Goal: Task Accomplishment & Management: Manage account settings

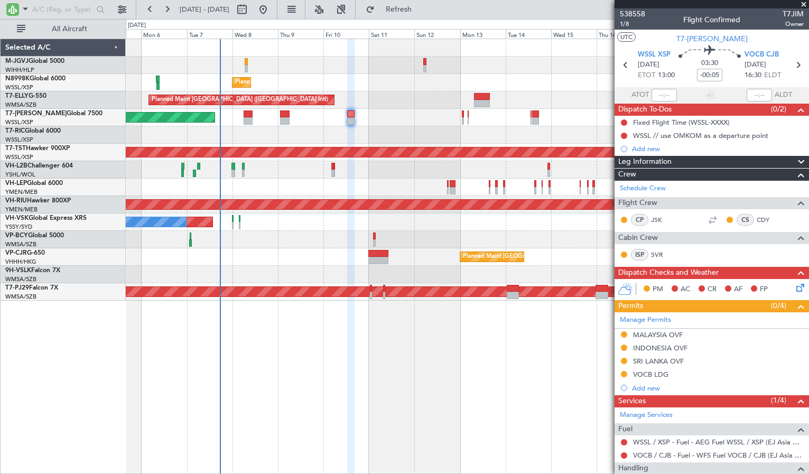
scroll to position [128, 0]
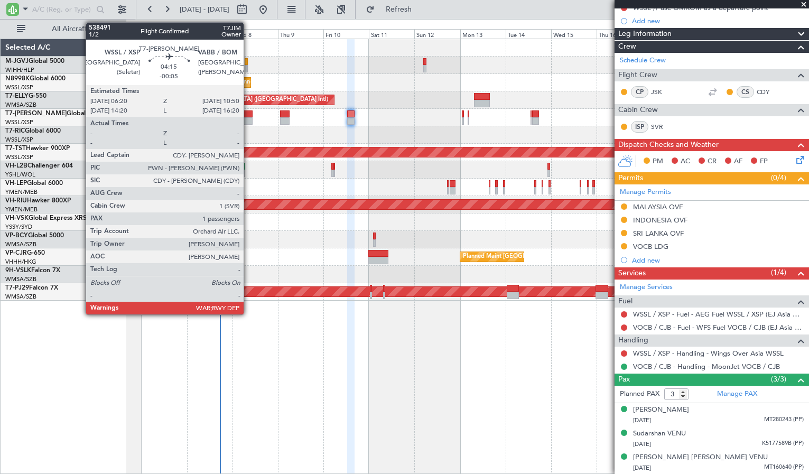
click at [248, 115] on div at bounding box center [248, 113] width 9 height 7
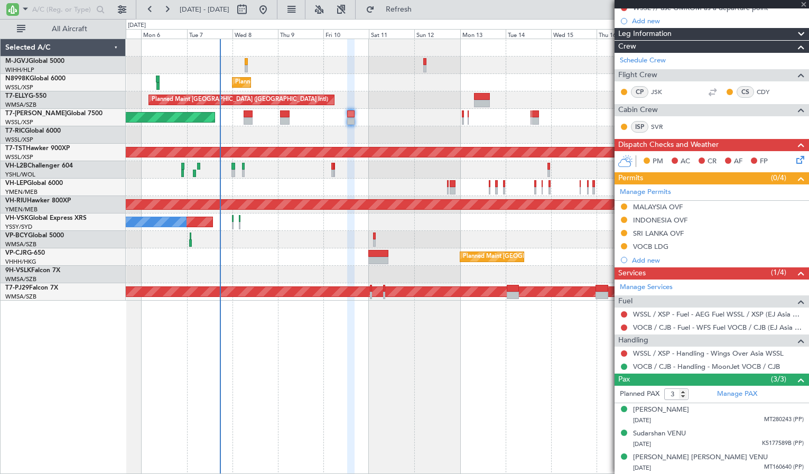
type input "1"
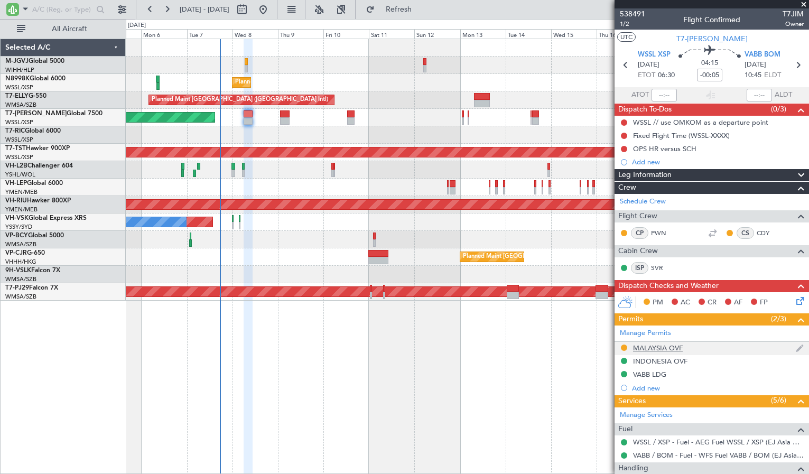
click at [666, 347] on div "MALAYSIA OVF" at bounding box center [658, 348] width 50 height 9
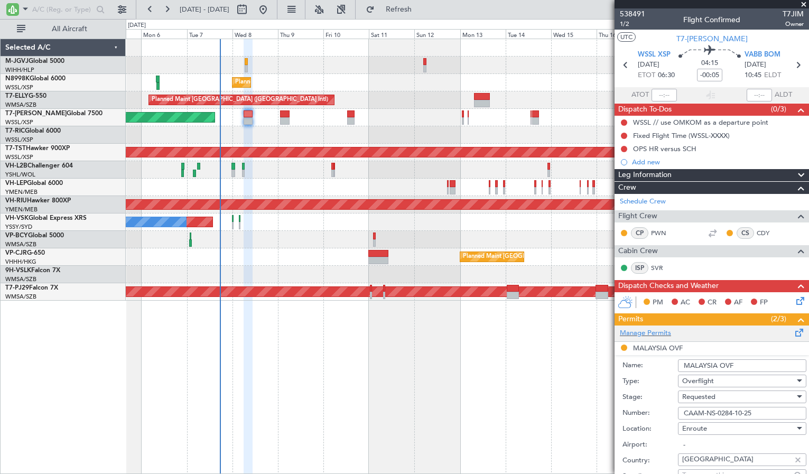
scroll to position [176, 0]
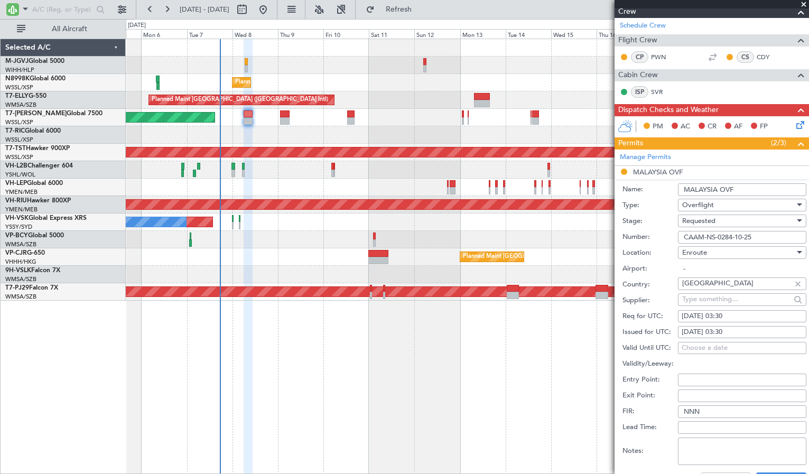
click at [706, 330] on div "[DATE] 03:30" at bounding box center [742, 332] width 121 height 11
select select "10"
select select "2025"
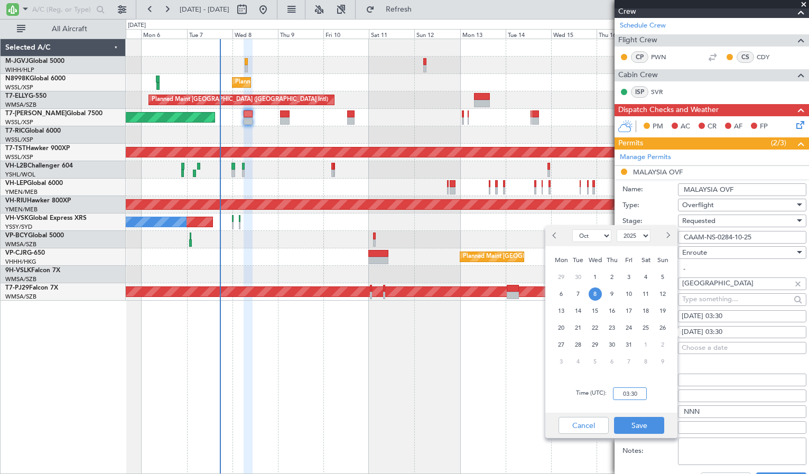
click at [631, 392] on input "03:30" at bounding box center [630, 393] width 34 height 13
type input "06:30"
click at [637, 425] on button "Save" at bounding box center [639, 425] width 50 height 17
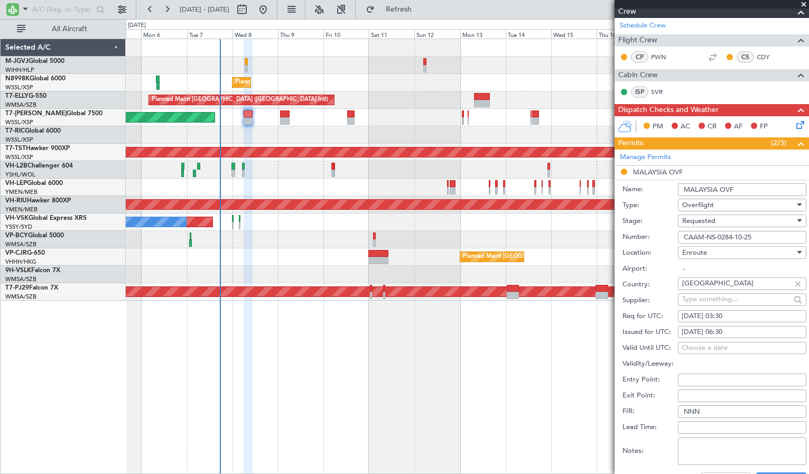
click at [688, 316] on div "[DATE] 03:30" at bounding box center [742, 316] width 121 height 11
select select "10"
select select "2025"
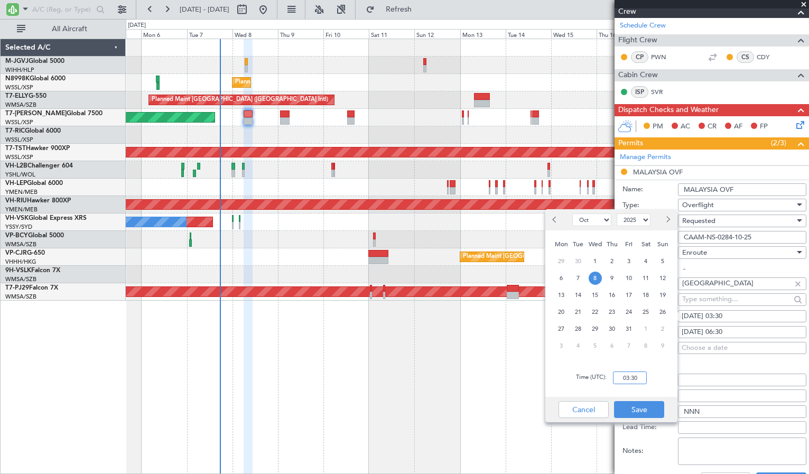
click at [636, 376] on input "03:30" at bounding box center [630, 378] width 34 height 13
type input "06:30"
click at [641, 406] on button "Save" at bounding box center [639, 409] width 50 height 17
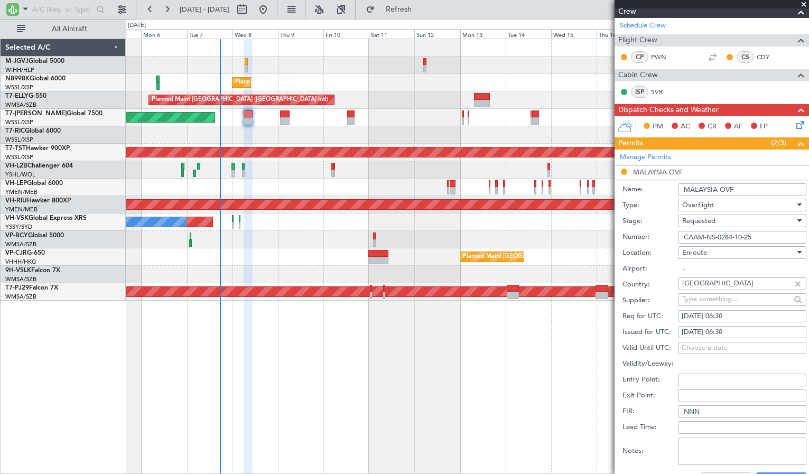
click at [694, 219] on span "Requested" at bounding box center [698, 221] width 33 height 10
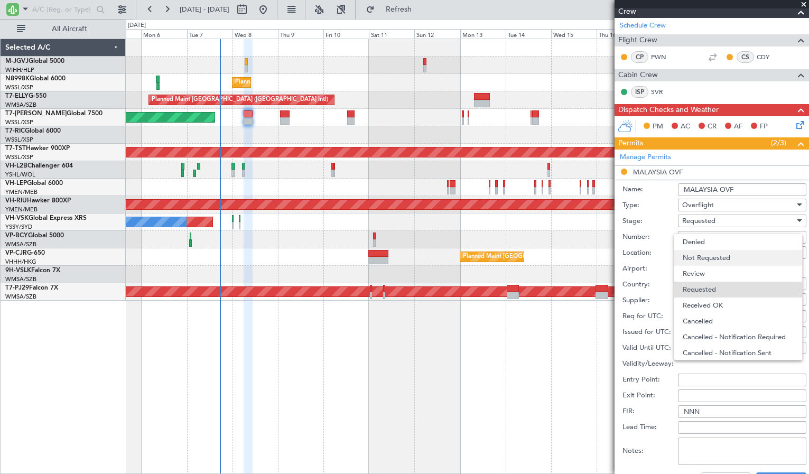
scroll to position [5, 0]
click at [698, 298] on span "Received OK" at bounding box center [738, 301] width 111 height 16
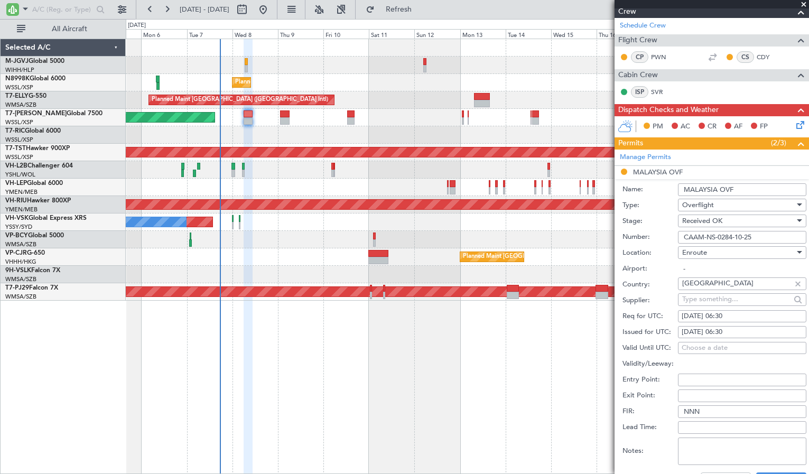
scroll to position [353, 0]
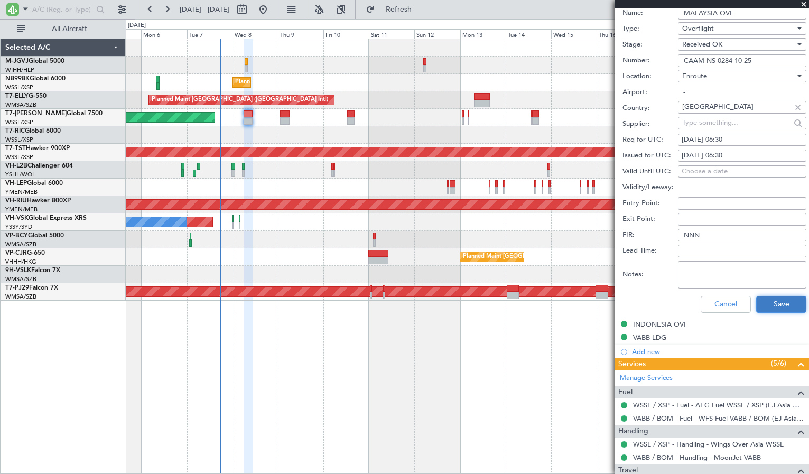
click at [760, 302] on button "Save" at bounding box center [781, 304] width 50 height 17
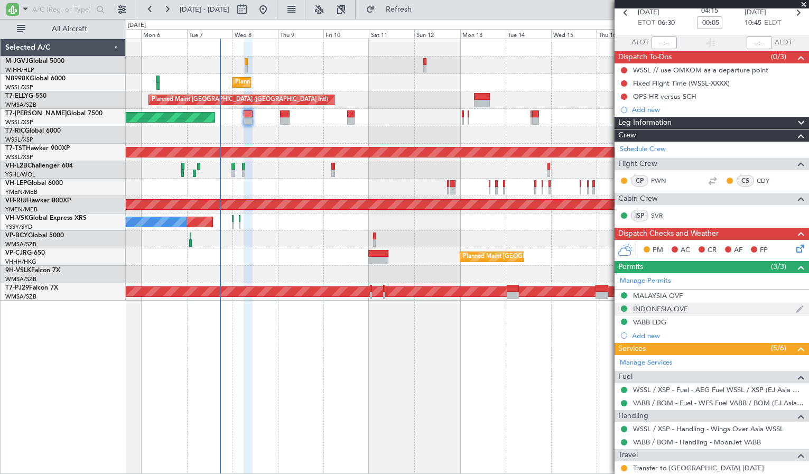
scroll to position [0, 0]
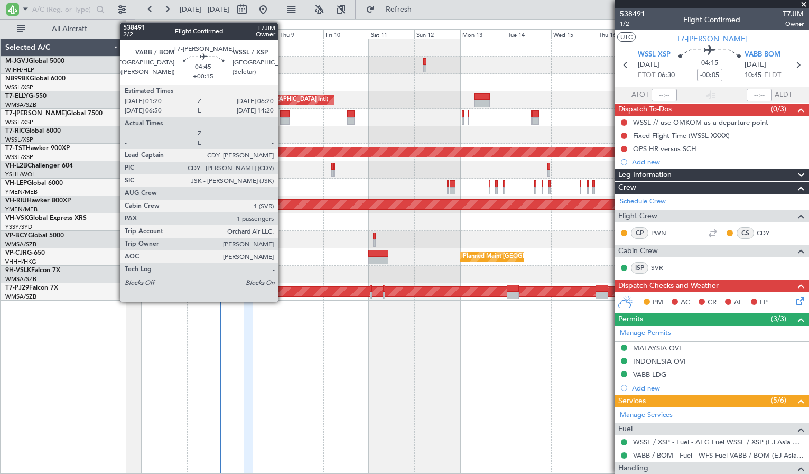
click at [283, 118] on div at bounding box center [285, 120] width 10 height 7
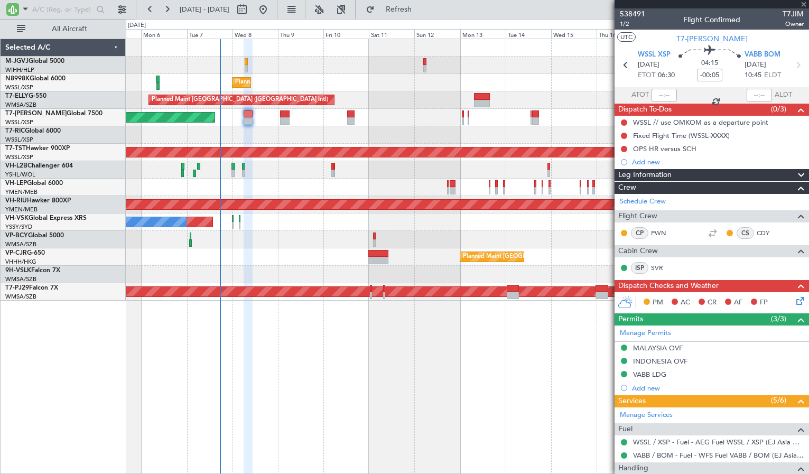
type input "+00:15"
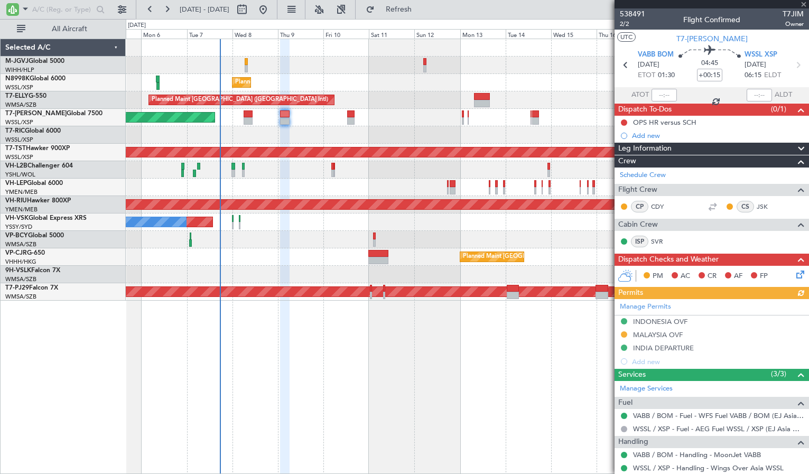
click at [657, 335] on div "Manage Permits [GEOGRAPHIC_DATA] OVF [GEOGRAPHIC_DATA] OVF INDIA DEPARTURE Add …" at bounding box center [712, 333] width 194 height 69
click at [655, 335] on div "MALAYSIA OVF" at bounding box center [658, 334] width 50 height 9
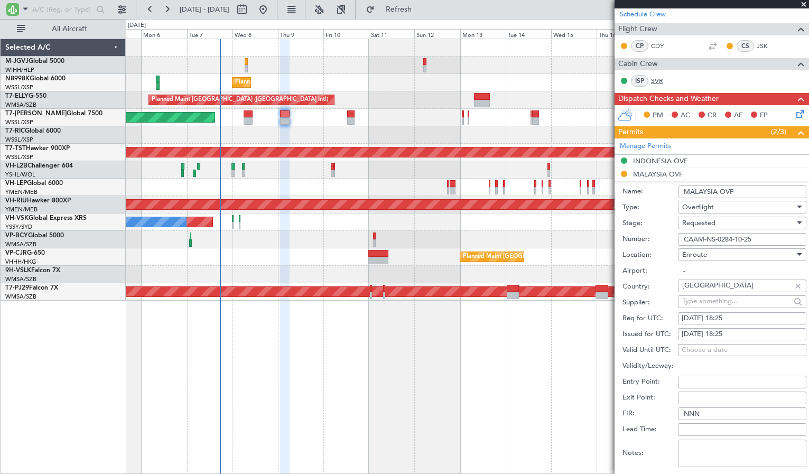
scroll to position [264, 0]
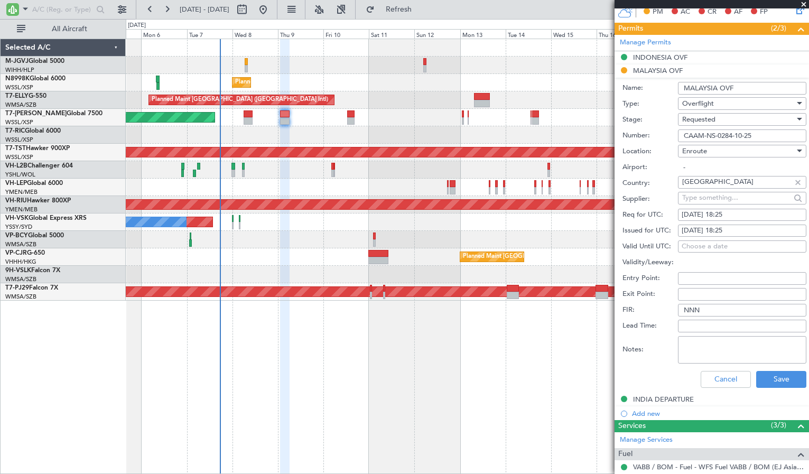
click at [706, 229] on div "[DATE] 18:25" at bounding box center [742, 231] width 121 height 11
select select "10"
select select "2025"
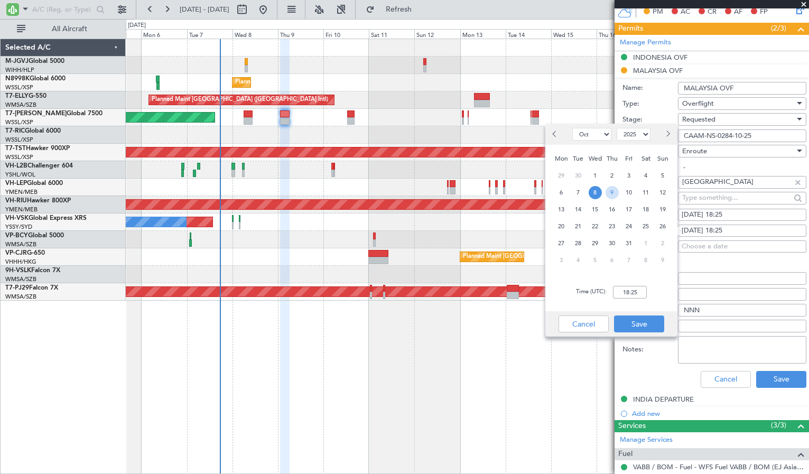
click at [614, 193] on span "9" at bounding box center [612, 192] width 13 height 13
click at [632, 295] on input "00:00" at bounding box center [630, 292] width 34 height 13
type input "01:30"
click at [639, 322] on button "Save" at bounding box center [639, 324] width 50 height 17
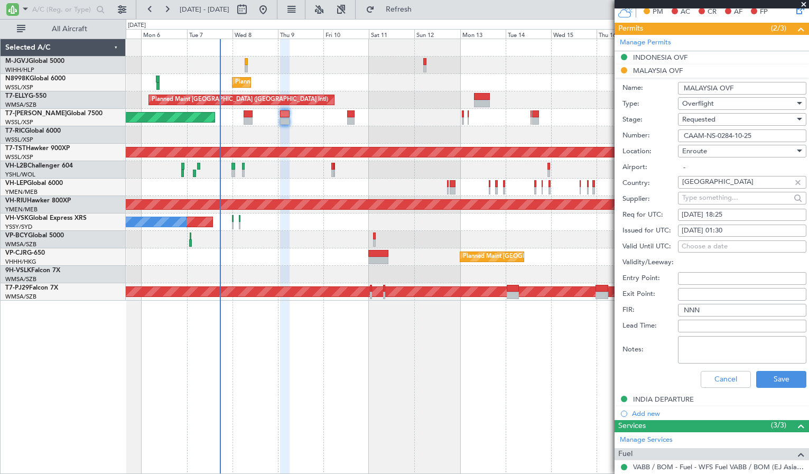
click at [691, 215] on div "[DATE] 18:25" at bounding box center [742, 215] width 121 height 11
select select "10"
select select "2025"
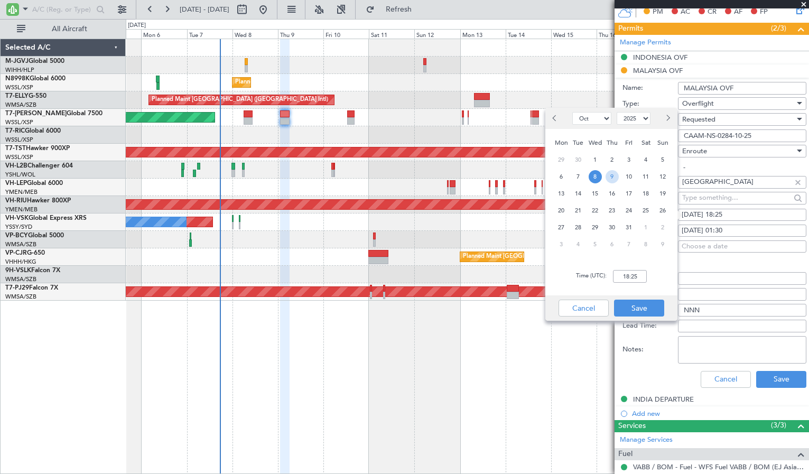
click at [613, 178] on span "9" at bounding box center [612, 176] width 13 height 13
click at [627, 273] on input "00:00" at bounding box center [630, 276] width 34 height 13
type input "01:30"
click at [650, 303] on button "Save" at bounding box center [639, 308] width 50 height 17
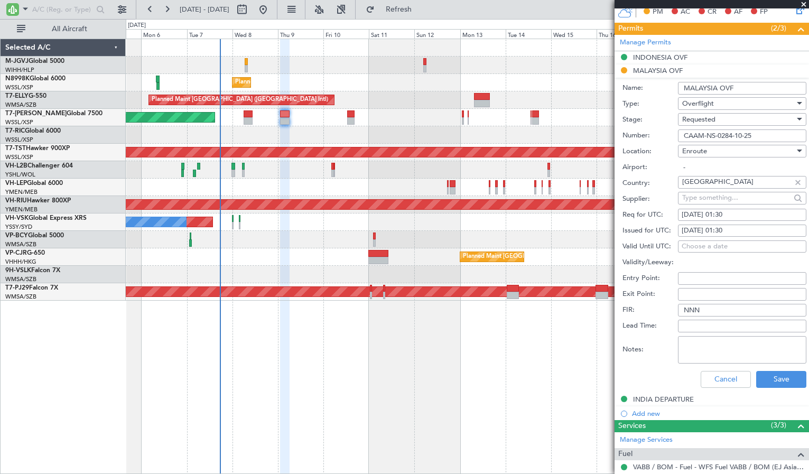
click at [650, 303] on div "FIR: NNN" at bounding box center [715, 310] width 184 height 16
click at [702, 119] on span "Requested" at bounding box center [698, 120] width 33 height 10
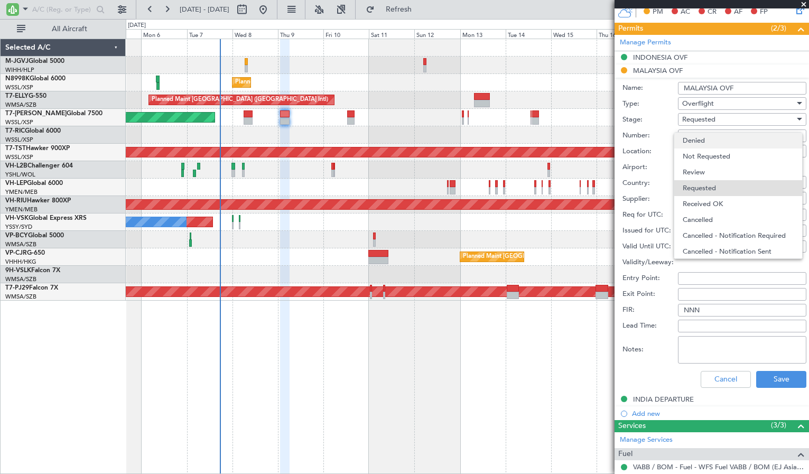
scroll to position [5, 0]
click at [700, 205] on span "Received OK" at bounding box center [738, 199] width 111 height 16
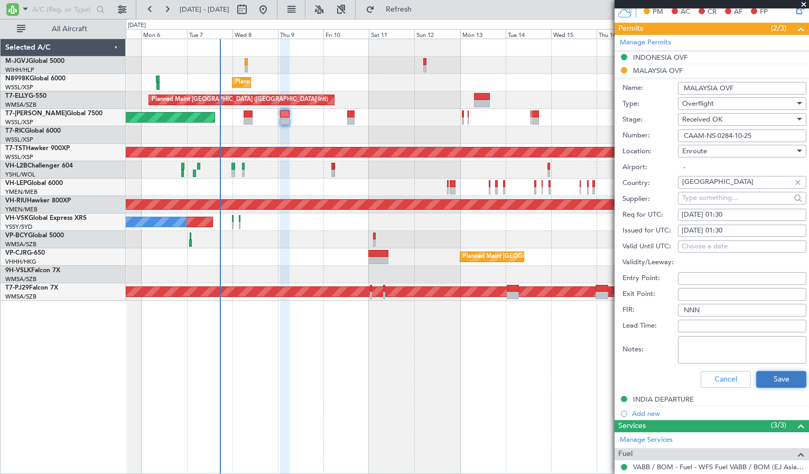
click at [764, 380] on button "Save" at bounding box center [781, 379] width 50 height 17
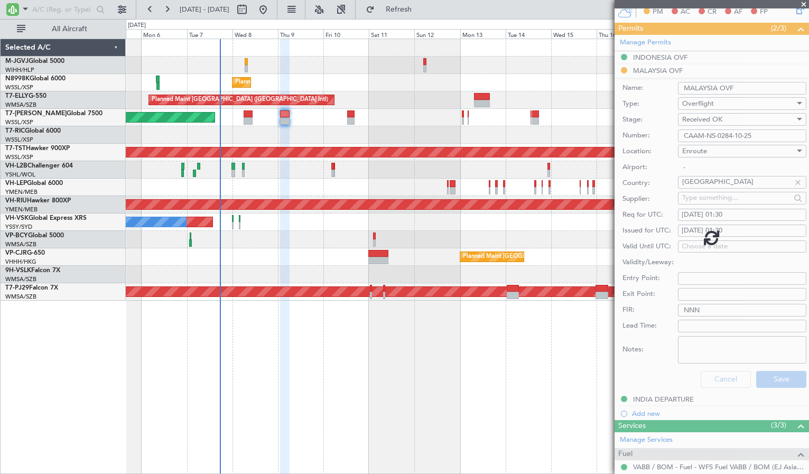
scroll to position [54, 0]
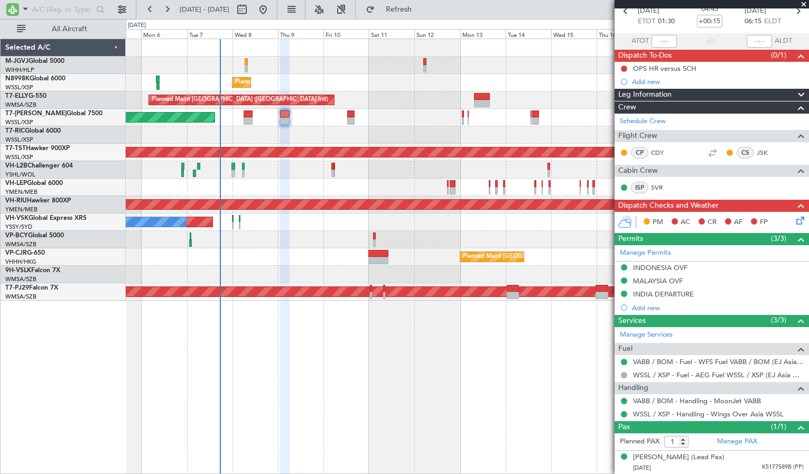
click at [331, 130] on div at bounding box center [467, 134] width 683 height 17
click at [623, 11] on icon at bounding box center [626, 11] width 14 height 14
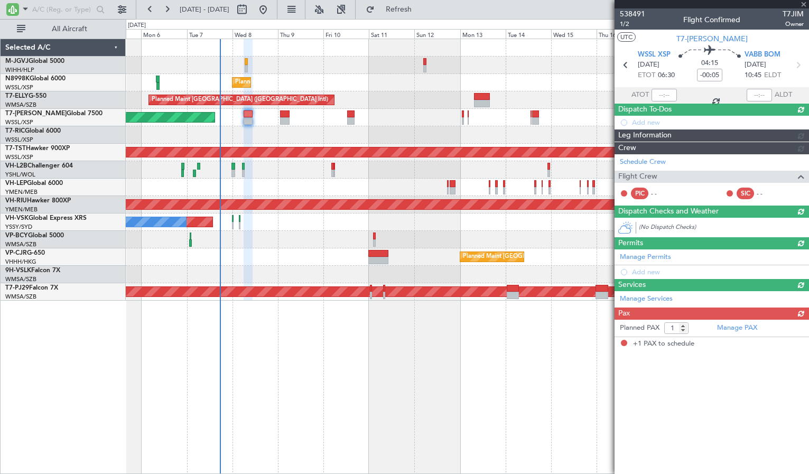
scroll to position [0, 0]
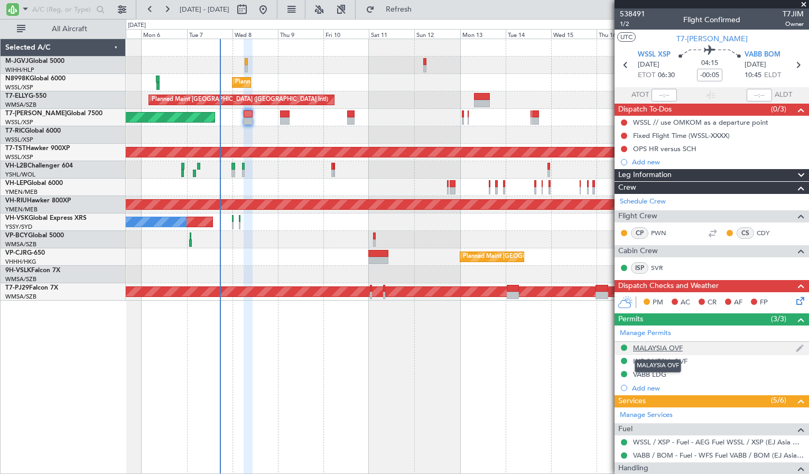
click at [651, 347] on div "MALAYSIA OVF" at bounding box center [658, 348] width 50 height 9
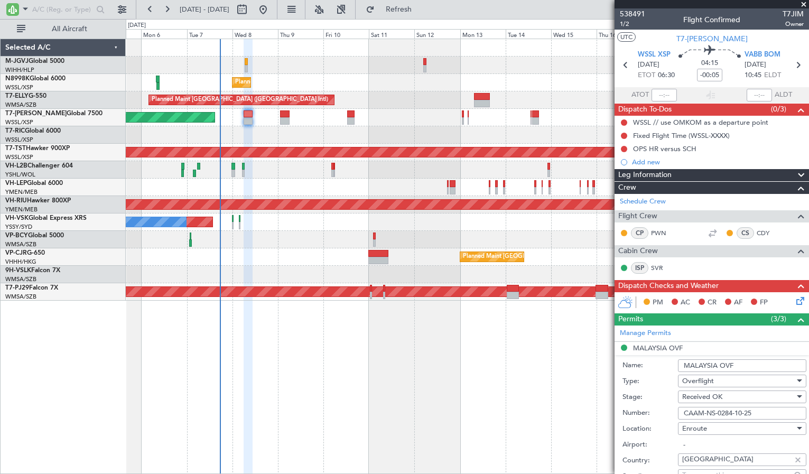
click at [694, 407] on input "CAAM-NS-0284-10-25" at bounding box center [742, 413] width 128 height 13
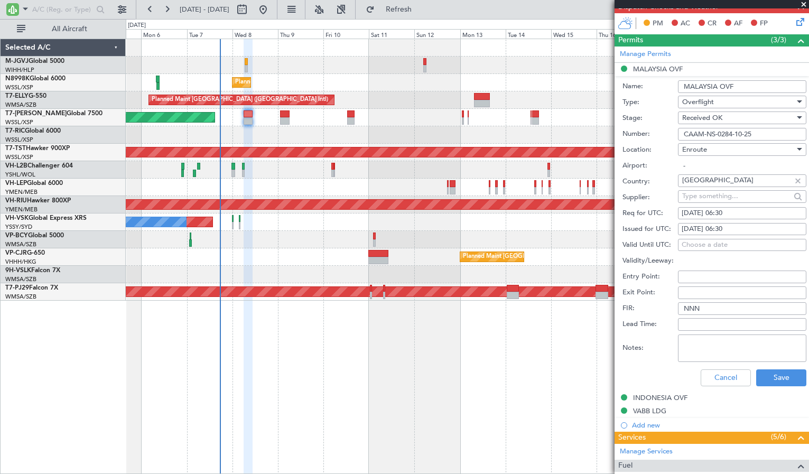
scroll to position [353, 0]
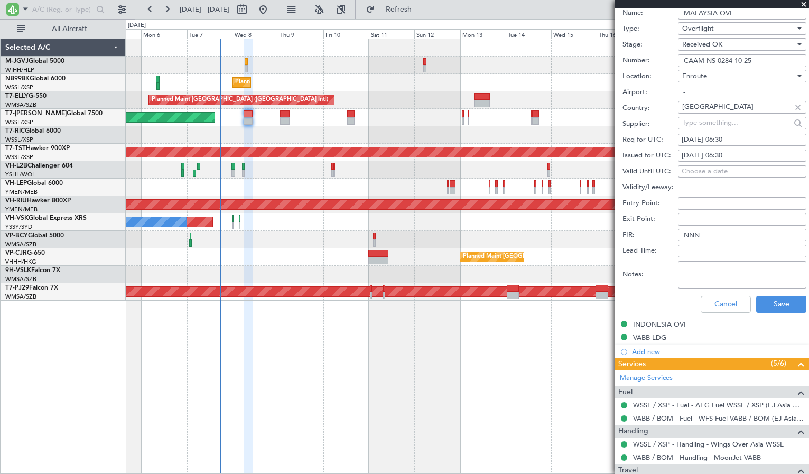
click at [659, 328] on mat-tooltip-component "INDONESIA OVF" at bounding box center [660, 342] width 65 height 28
click at [663, 324] on div "INDONESIA OVF" at bounding box center [660, 324] width 54 height 9
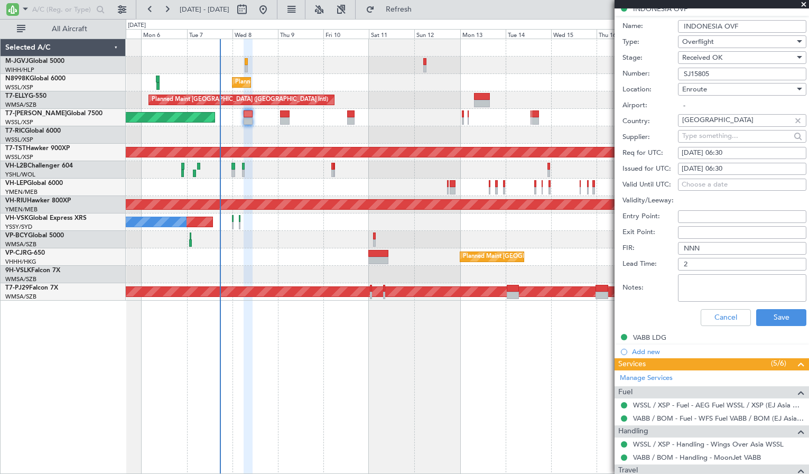
click at [713, 74] on input "SJ15805" at bounding box center [742, 74] width 128 height 13
click at [655, 339] on div "VABB LDG" at bounding box center [649, 337] width 33 height 9
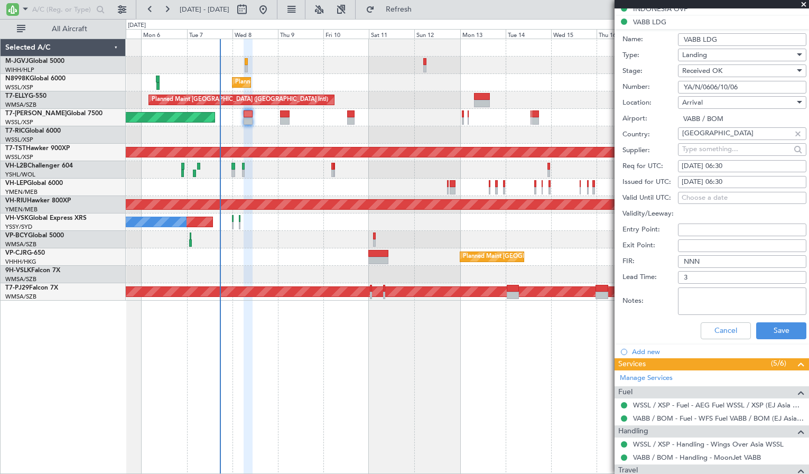
click at [752, 87] on input "YA/N/0606/10/06" at bounding box center [742, 87] width 128 height 13
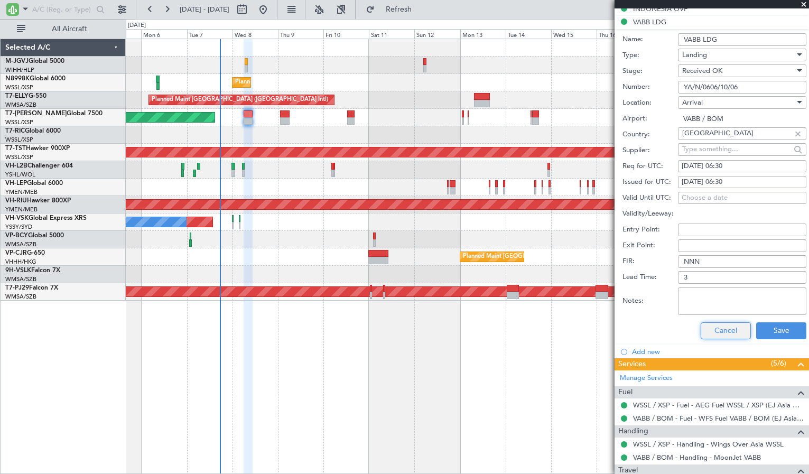
click at [704, 331] on button "Cancel" at bounding box center [726, 330] width 50 height 17
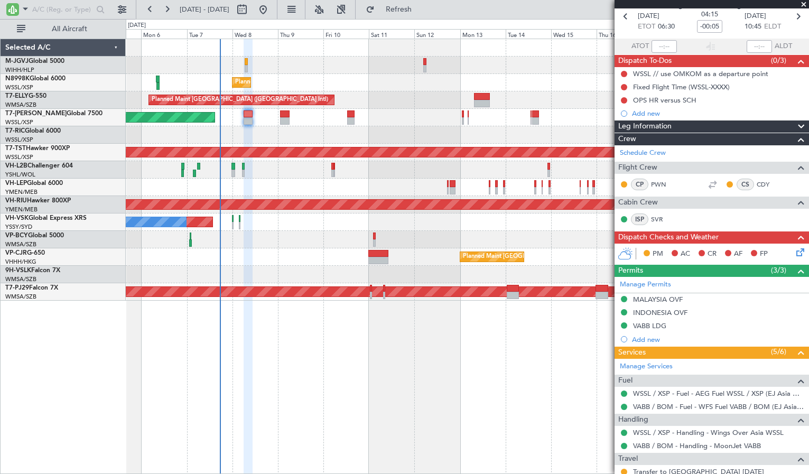
scroll to position [0, 0]
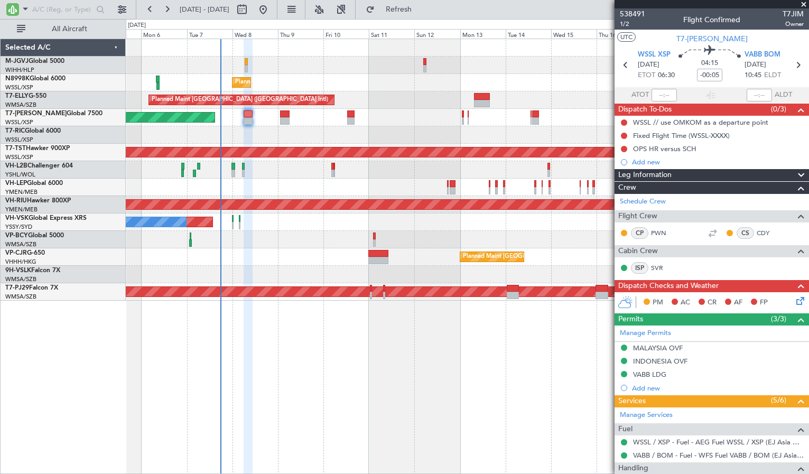
click at [355, 65] on div at bounding box center [467, 65] width 683 height 17
click at [707, 78] on input "-00:05" at bounding box center [709, 75] width 25 height 13
type input "-00:10"
type input "-00:05"
click at [648, 388] on div "Add new" at bounding box center [713, 388] width 162 height 9
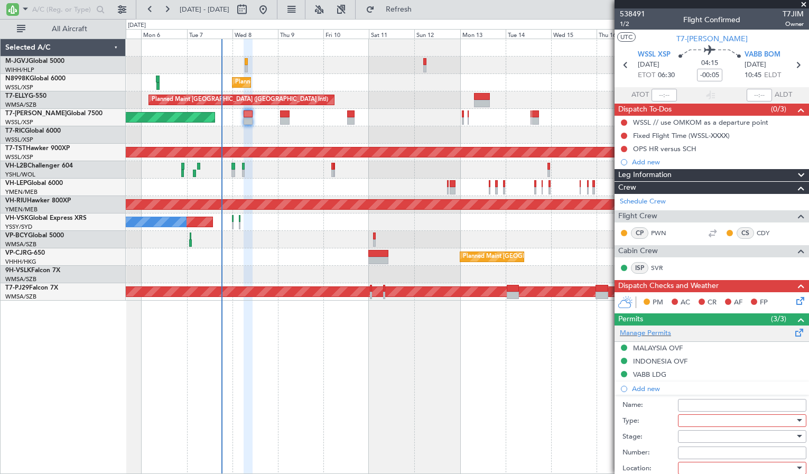
click at [793, 331] on span at bounding box center [799, 331] width 13 height 8
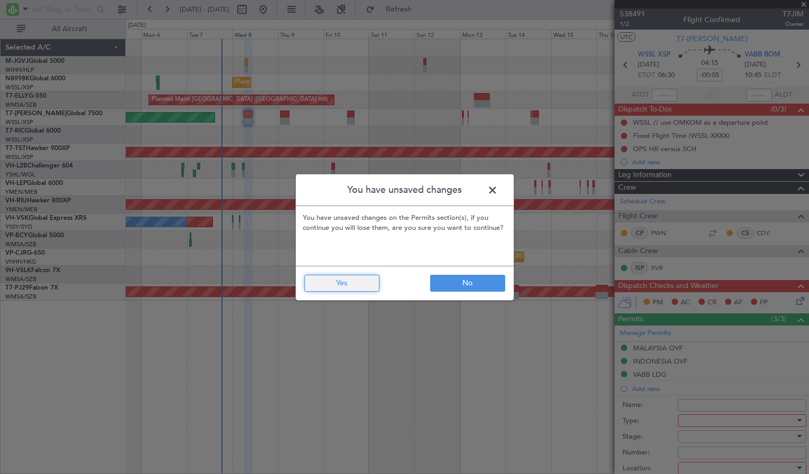
click at [363, 281] on button "Yes" at bounding box center [341, 283] width 75 height 17
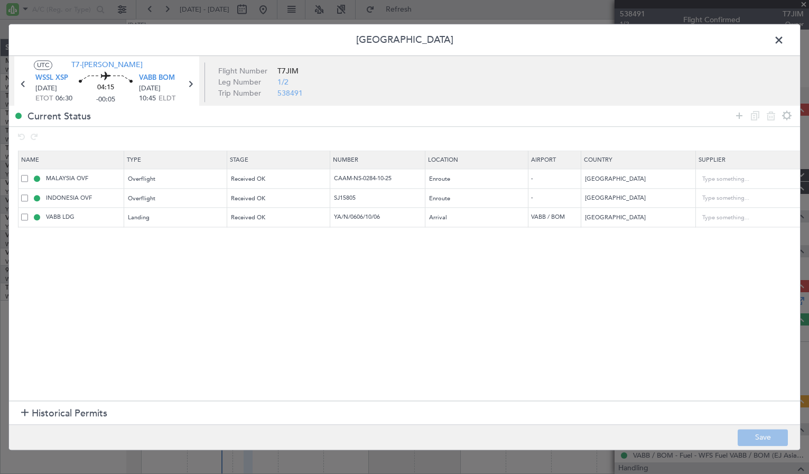
drag, startPoint x: 736, startPoint y: 112, endPoint x: 731, endPoint y: 115, distance: 5.7
click at [736, 115] on icon at bounding box center [739, 115] width 13 height 13
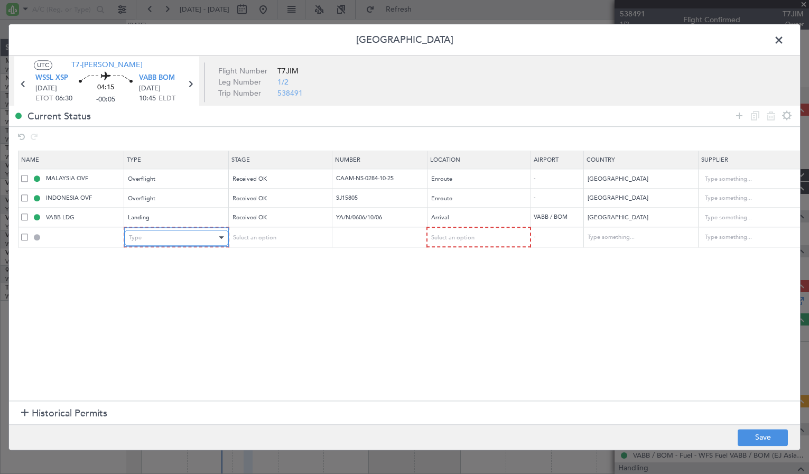
click at [154, 238] on div "Type" at bounding box center [173, 238] width 88 height 16
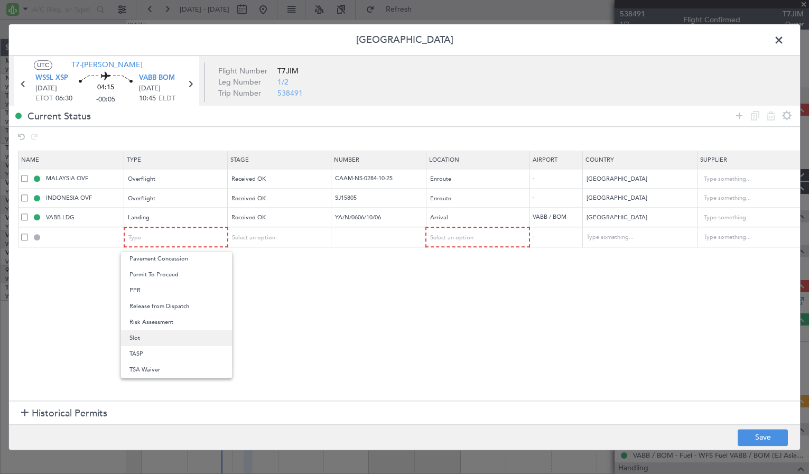
click at [163, 337] on span "Slot" at bounding box center [176, 338] width 94 height 16
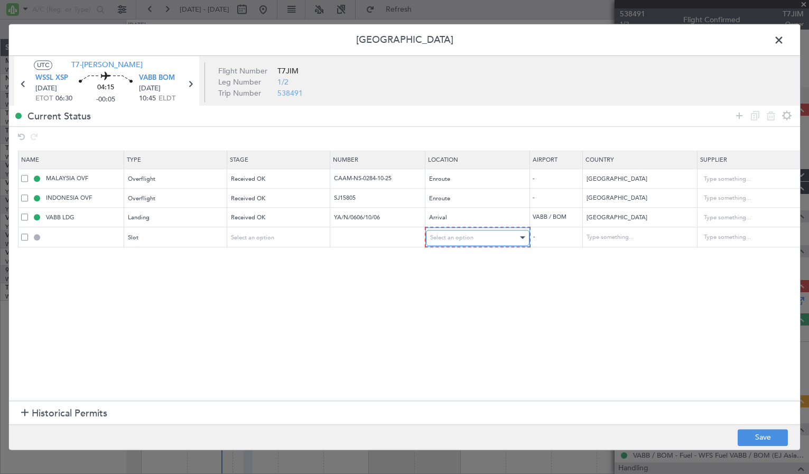
click at [460, 234] on span "Select an option" at bounding box center [451, 238] width 43 height 8
click at [456, 292] on span "Arrival" at bounding box center [478, 292] width 94 height 16
click at [750, 434] on button "Save" at bounding box center [763, 437] width 50 height 17
click at [655, 86] on div at bounding box center [404, 236] width 791 height 425
type input "VABB ARR SLOT"
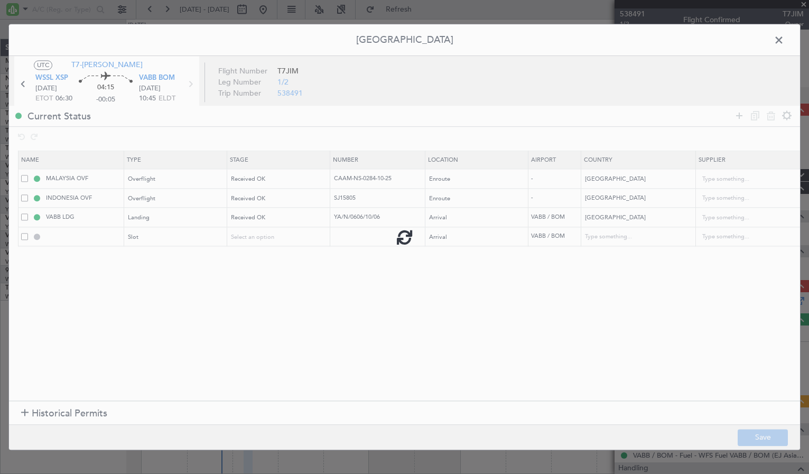
type input "[GEOGRAPHIC_DATA]"
type input "NNN"
type input "3"
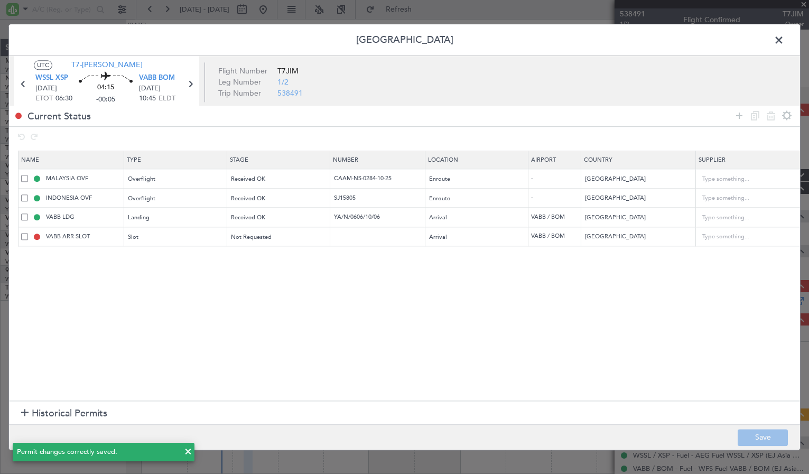
drag, startPoint x: 781, startPoint y: 43, endPoint x: 763, endPoint y: 57, distance: 23.0
click at [784, 43] on span at bounding box center [784, 42] width 0 height 21
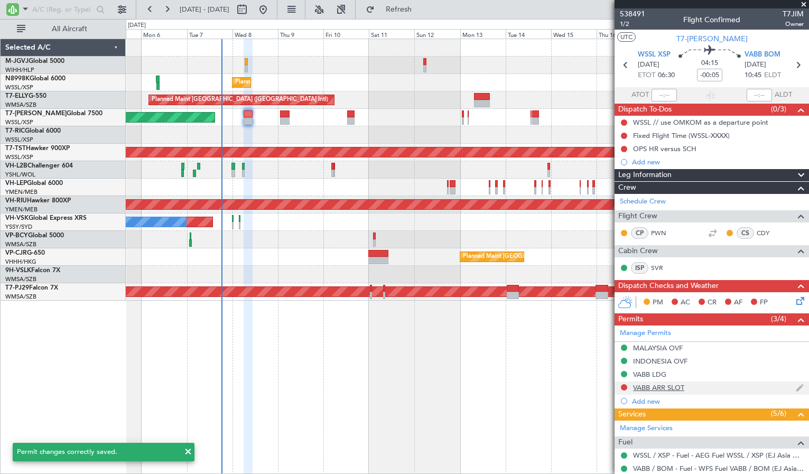
click at [667, 382] on div "VABB ARR SLOT" at bounding box center [712, 388] width 194 height 13
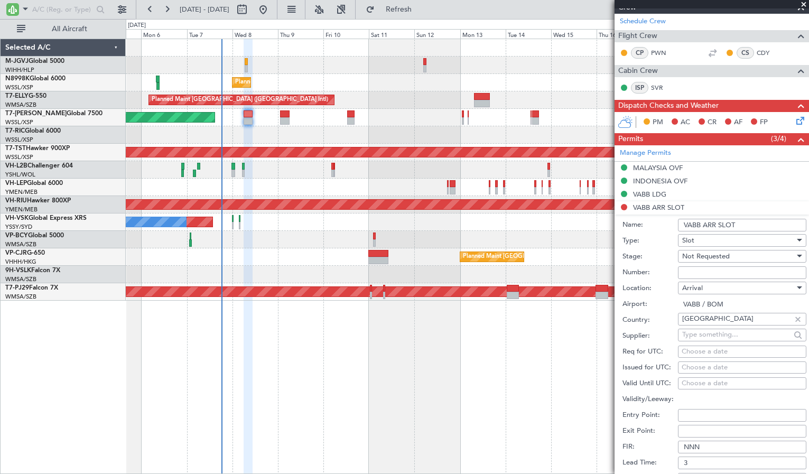
scroll to position [264, 0]
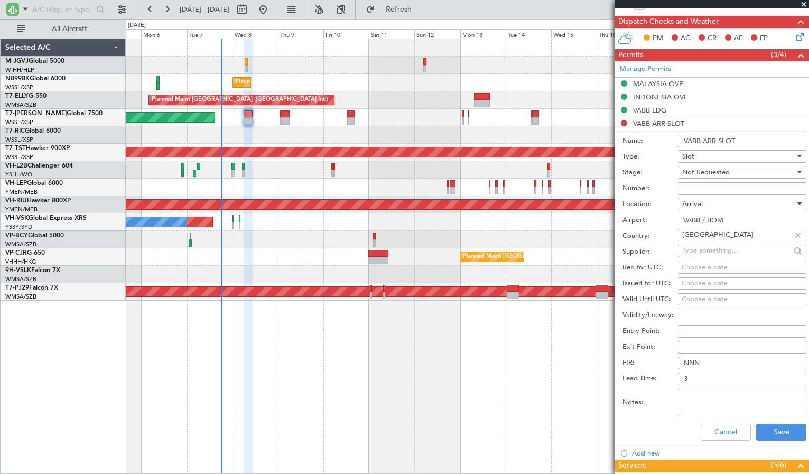
click at [687, 287] on div "Choose a date" at bounding box center [742, 284] width 121 height 11
select select "10"
select select "2025"
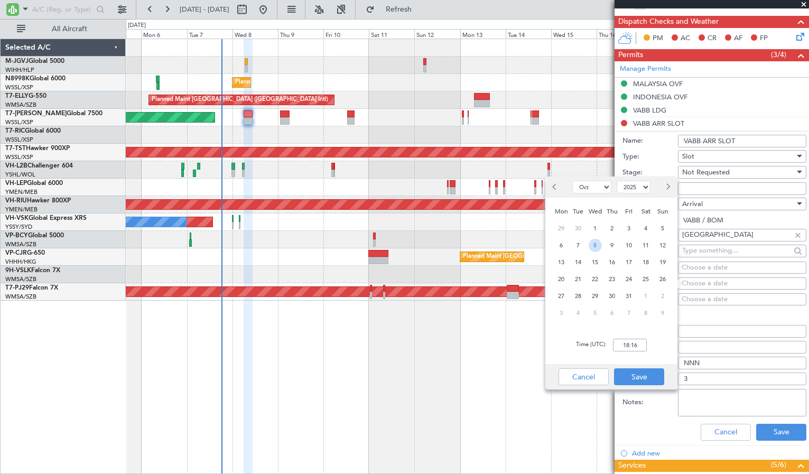
click at [597, 245] on span "8" at bounding box center [595, 245] width 13 height 13
click at [623, 347] on input "00:00" at bounding box center [630, 345] width 34 height 13
type input "1025"
click at [646, 383] on button "Save" at bounding box center [639, 376] width 50 height 17
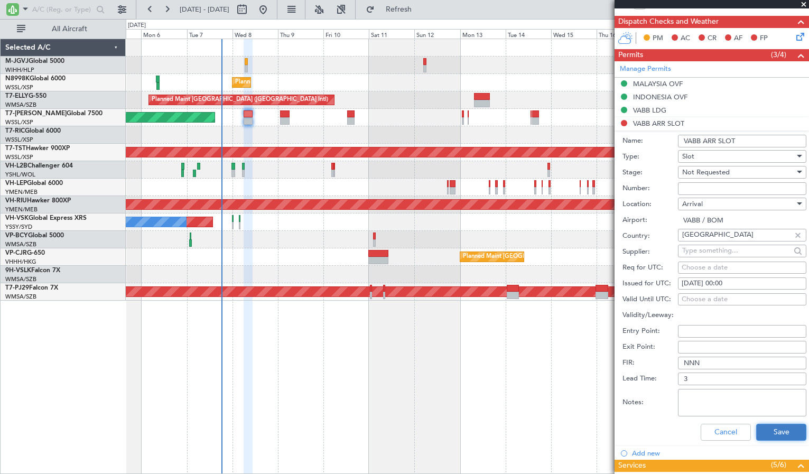
click at [764, 432] on button "Save" at bounding box center [781, 432] width 50 height 17
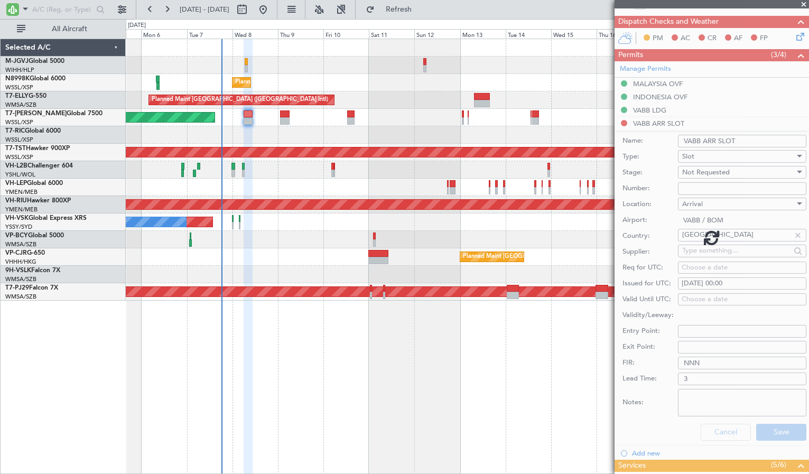
scroll to position [133, 0]
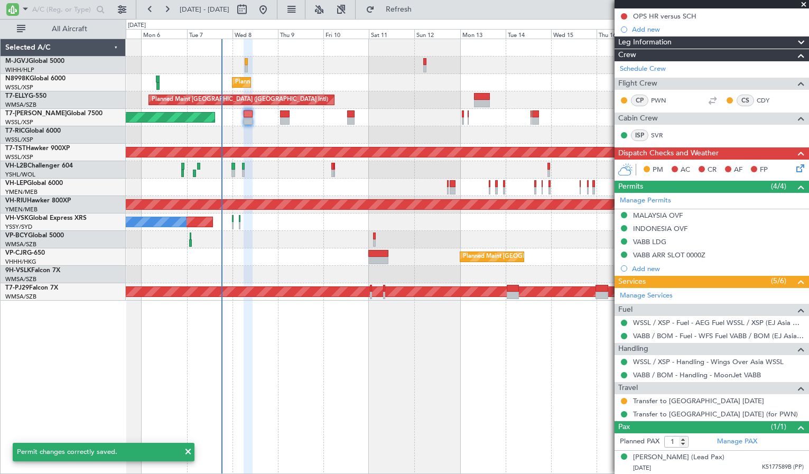
click at [442, 228] on div "Planned Maint Sydney ([PERSON_NAME] Intl) No Crew" at bounding box center [467, 222] width 683 height 17
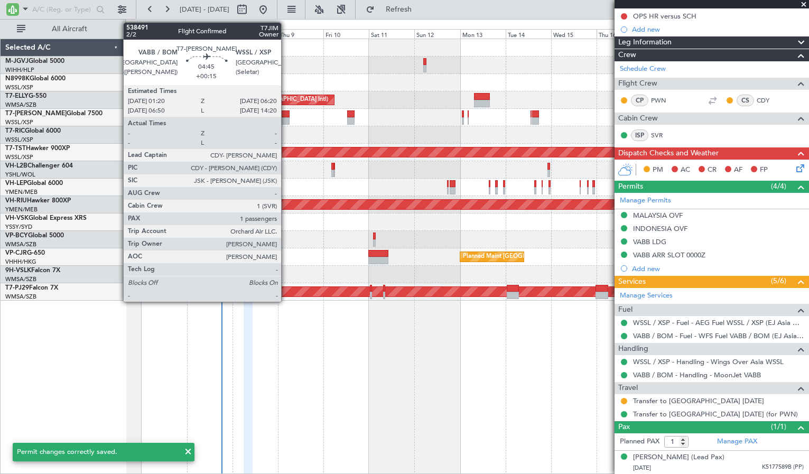
click at [286, 119] on div at bounding box center [285, 120] width 10 height 7
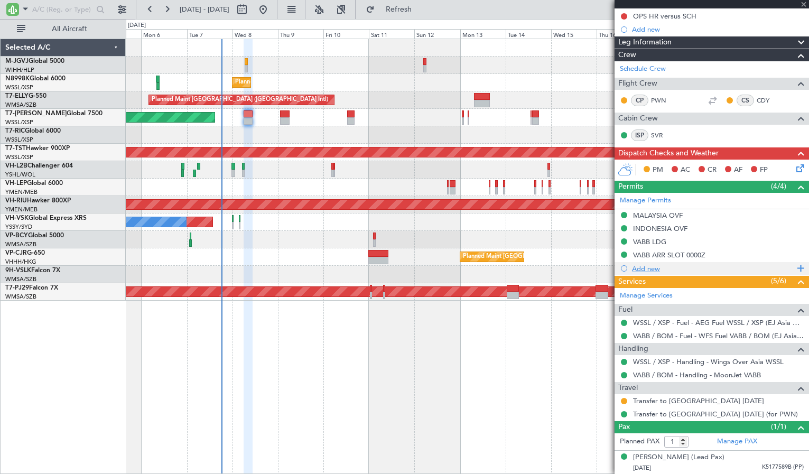
type input "+00:15"
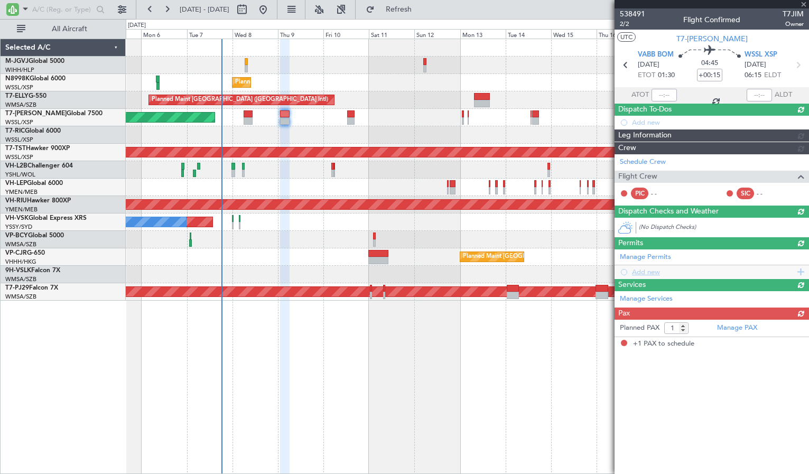
scroll to position [0, 0]
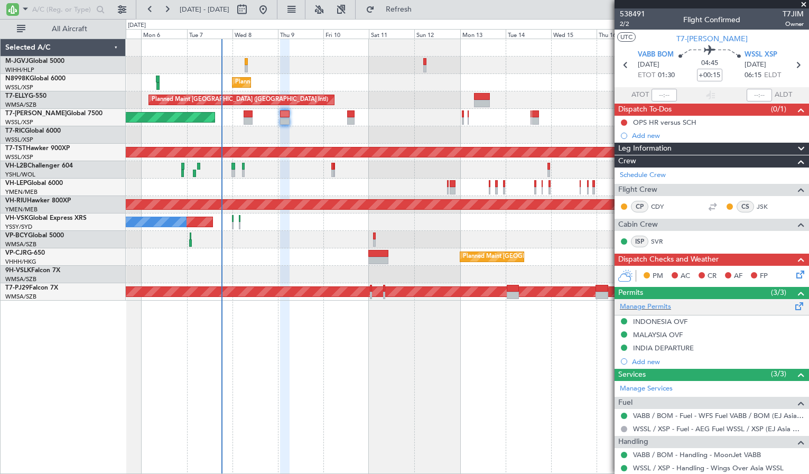
click at [793, 308] on span at bounding box center [799, 304] width 13 height 8
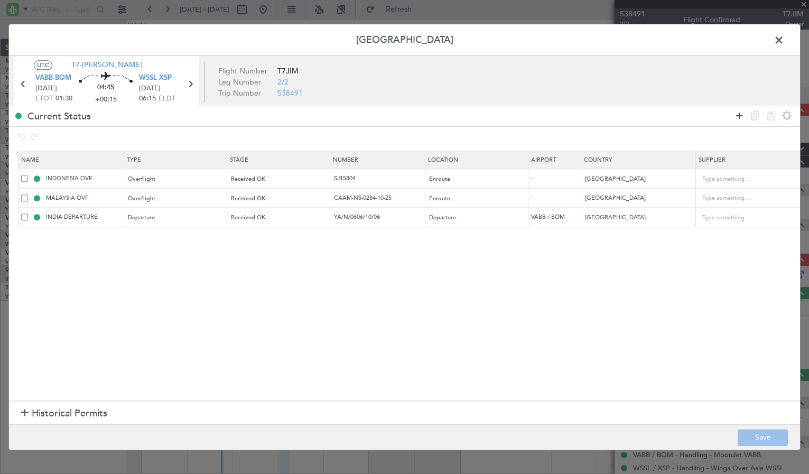
click at [737, 116] on icon at bounding box center [739, 115] width 13 height 13
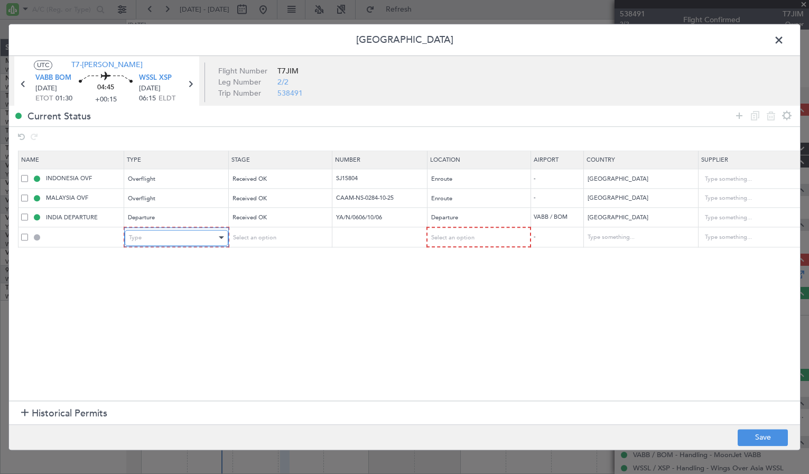
click at [209, 237] on div "Type" at bounding box center [173, 238] width 88 height 16
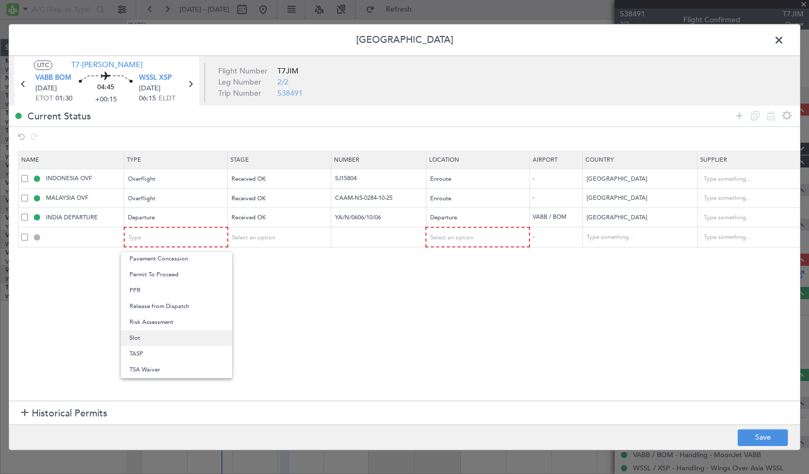
click at [174, 341] on span "Slot" at bounding box center [176, 338] width 94 height 16
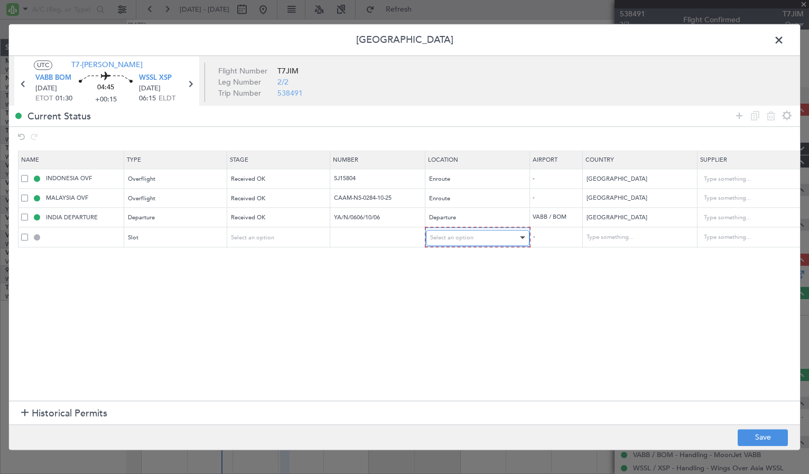
click at [461, 234] on span "Select an option" at bounding box center [451, 238] width 43 height 8
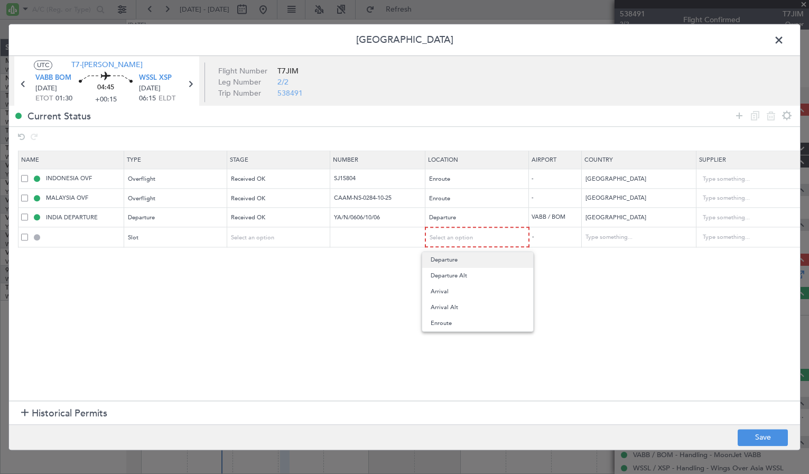
click at [459, 263] on span "Departure" at bounding box center [478, 260] width 94 height 16
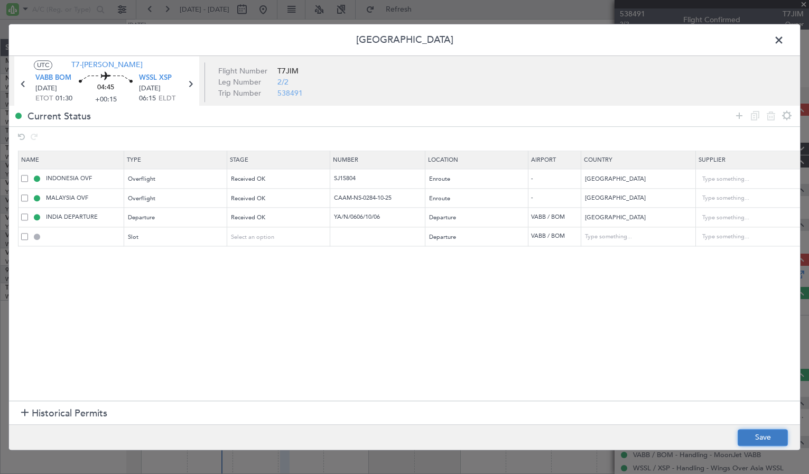
click at [753, 434] on button "Save" at bounding box center [763, 437] width 50 height 17
type input "VABB DEP SLOT"
type input "[GEOGRAPHIC_DATA]"
type input "NNN"
type input "3"
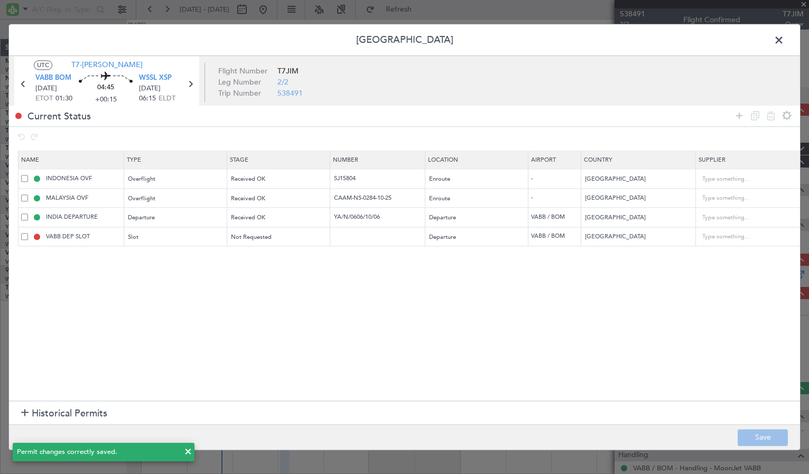
click at [784, 38] on span at bounding box center [784, 42] width 0 height 21
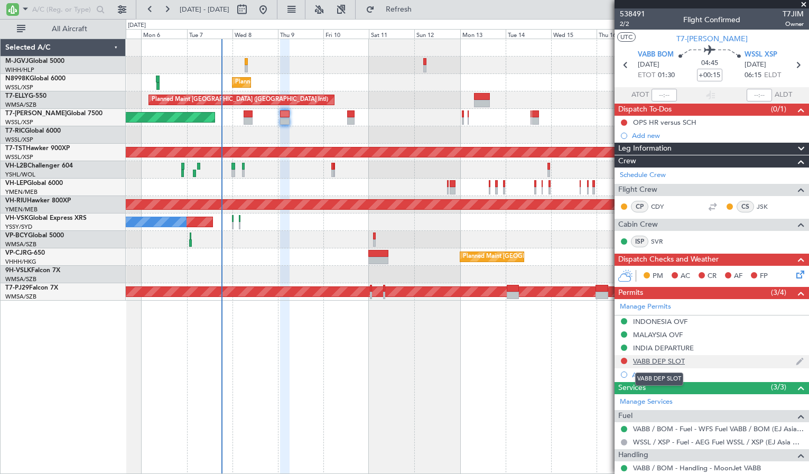
click at [667, 360] on div "VABB DEP SLOT" at bounding box center [659, 361] width 52 height 9
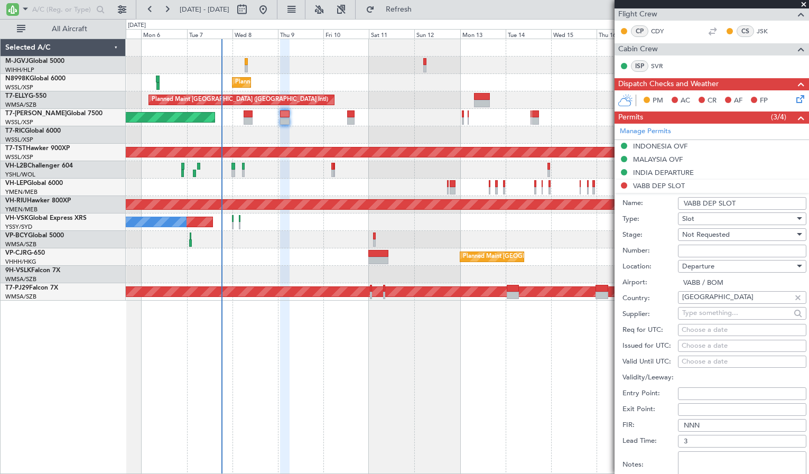
scroll to position [176, 0]
click at [704, 341] on div "Choose a date" at bounding box center [742, 345] width 121 height 11
select select "10"
select select "2025"
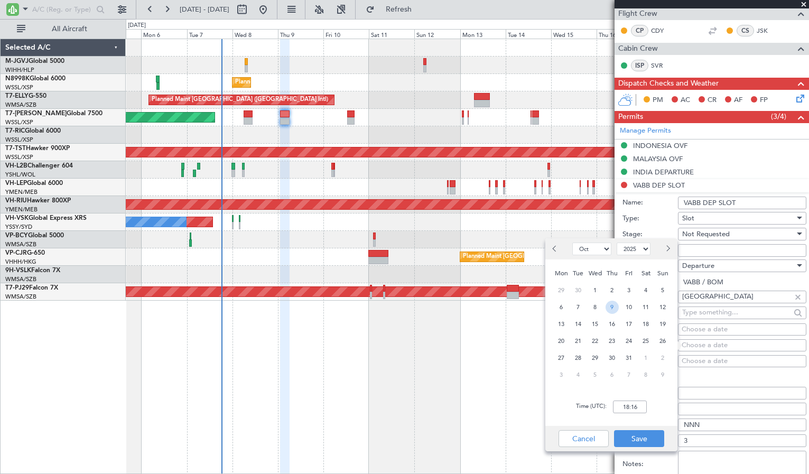
click at [614, 310] on span "9" at bounding box center [612, 307] width 13 height 13
click at [638, 406] on input "00:00" at bounding box center [630, 407] width 34 height 13
type input "01:25"
click at [633, 437] on button "Save" at bounding box center [639, 438] width 50 height 17
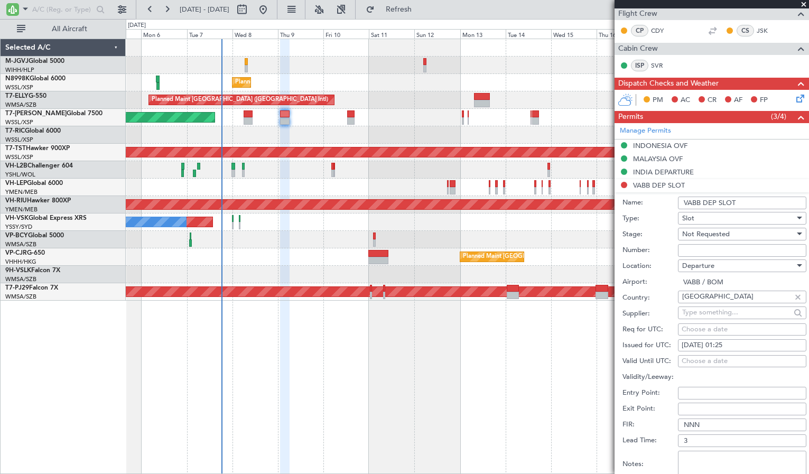
scroll to position [353, 0]
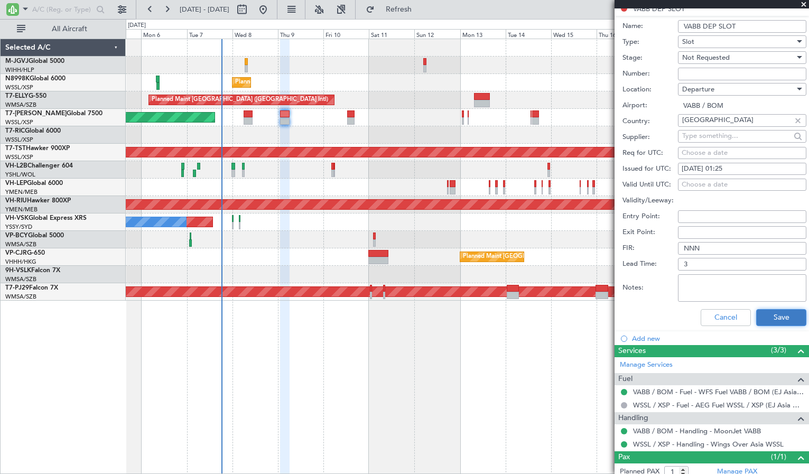
click at [764, 312] on button "Save" at bounding box center [781, 317] width 50 height 17
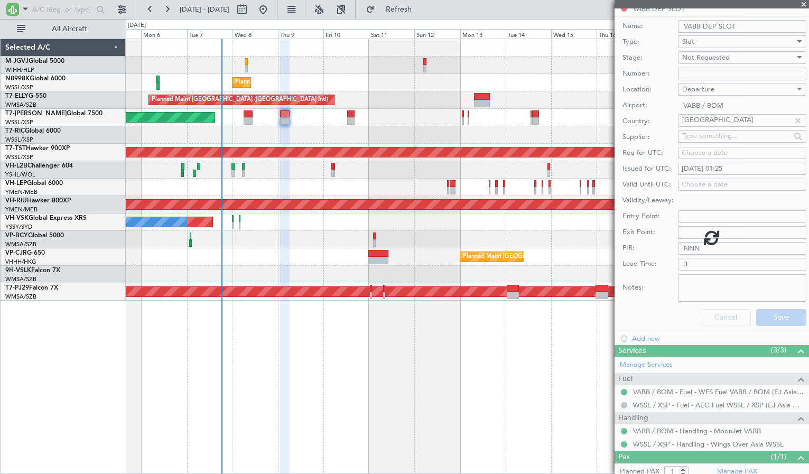
scroll to position [37, 0]
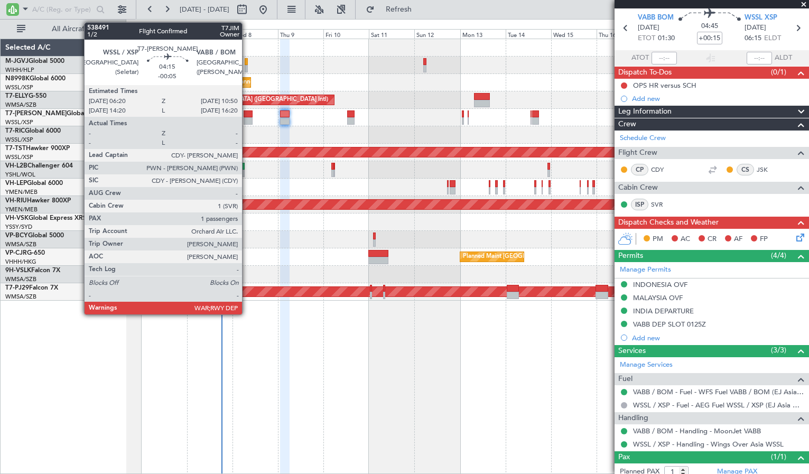
click at [247, 115] on div at bounding box center [248, 113] width 9 height 7
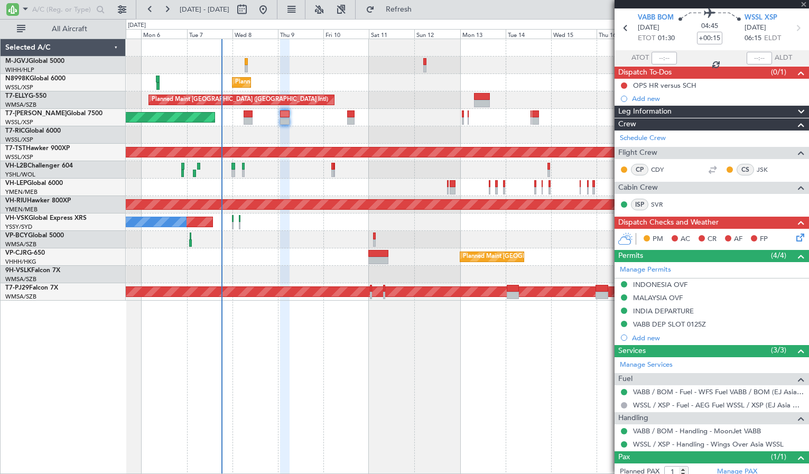
type input "-00:05"
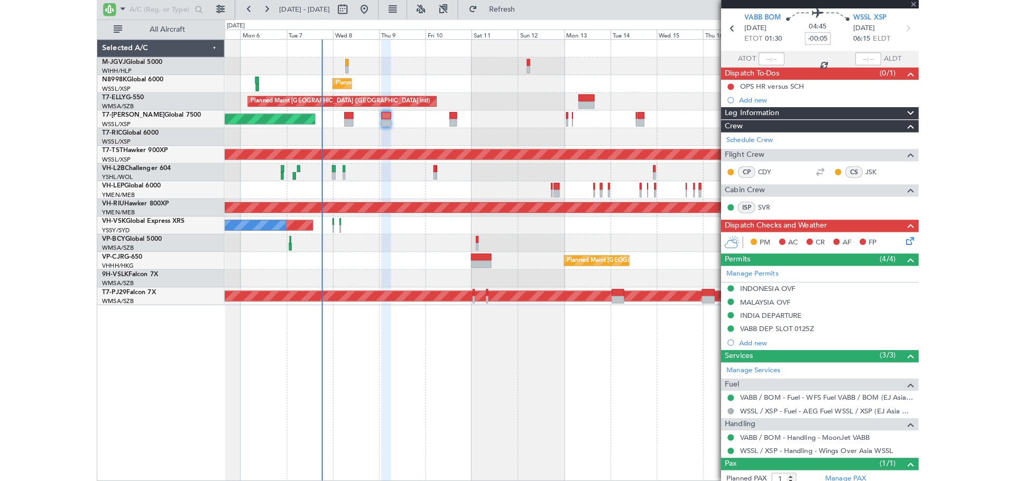
scroll to position [0, 0]
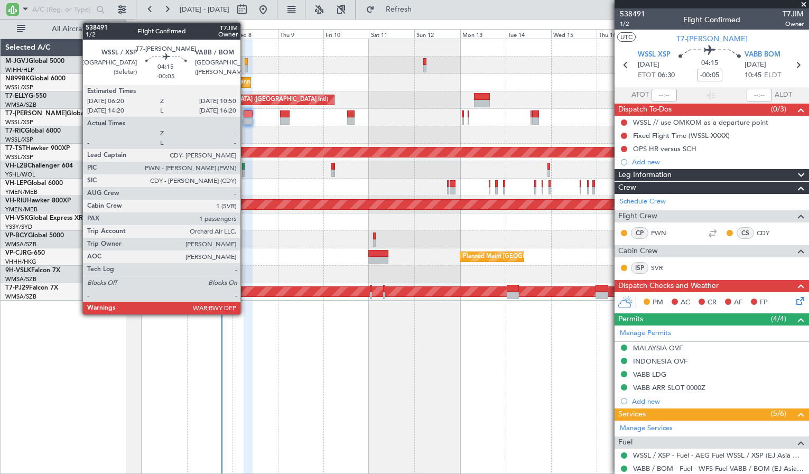
click at [245, 118] on div at bounding box center [248, 120] width 9 height 7
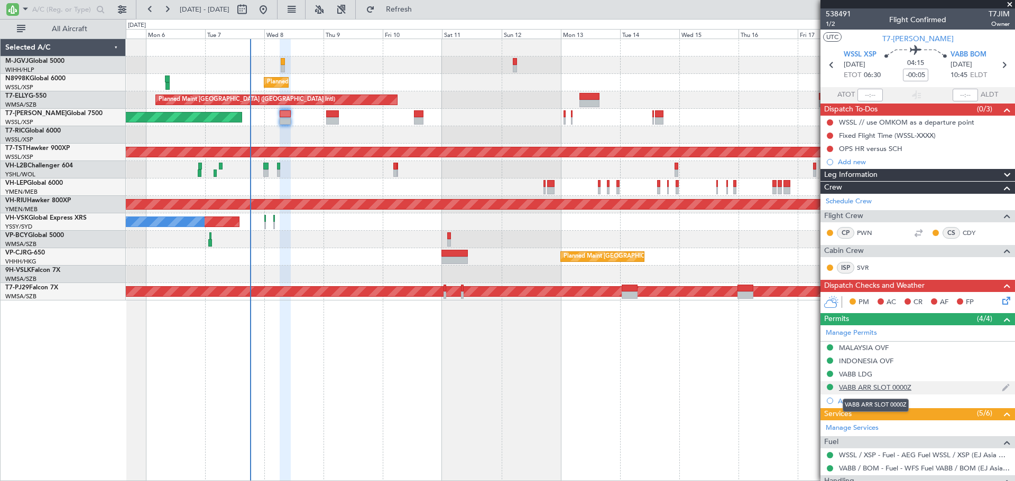
click at [809, 386] on div "VABB ARR SLOT 0000Z" at bounding box center [875, 387] width 72 height 9
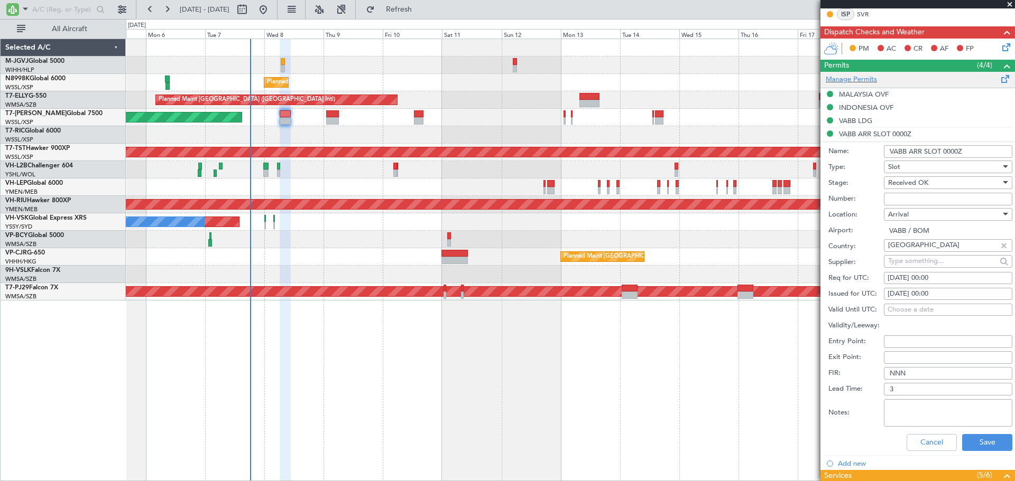
scroll to position [353, 0]
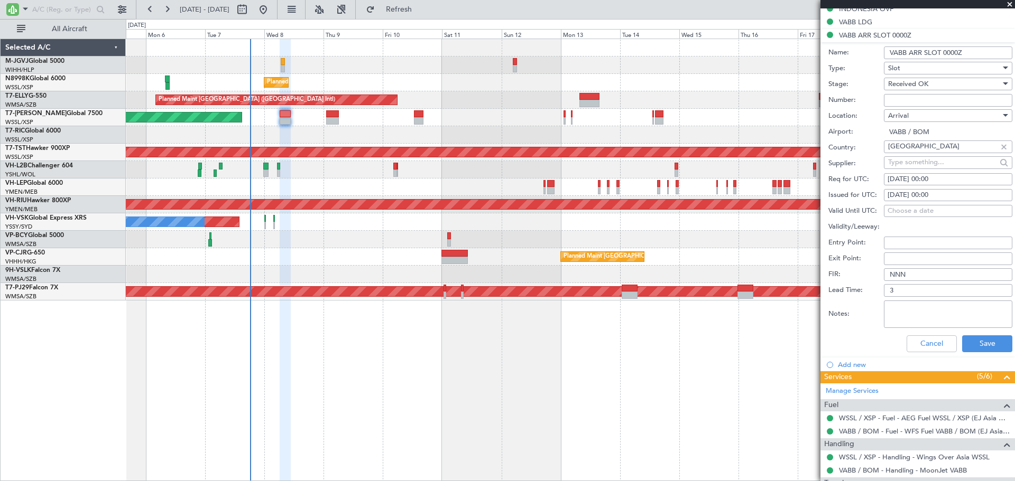
click at [809, 192] on div "[DATE] 00:00" at bounding box center [947, 195] width 121 height 11
select select "10"
select select "2025"
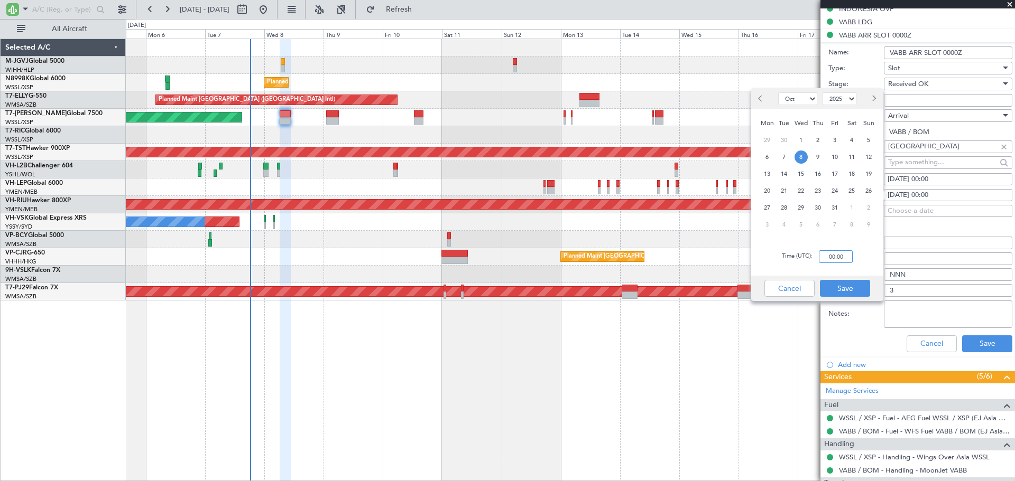
click at [809, 261] on input "00:00" at bounding box center [836, 257] width 34 height 13
type input "10:25"
click at [809, 286] on button "Save" at bounding box center [845, 288] width 50 height 17
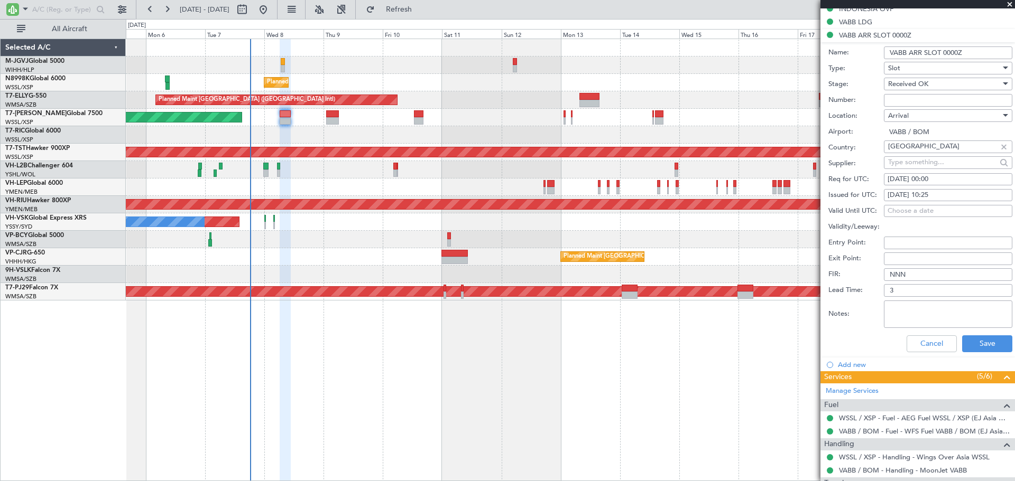
click at [809, 183] on div "[DATE] 00:00" at bounding box center [947, 179] width 121 height 11
select select "10"
select select "2025"
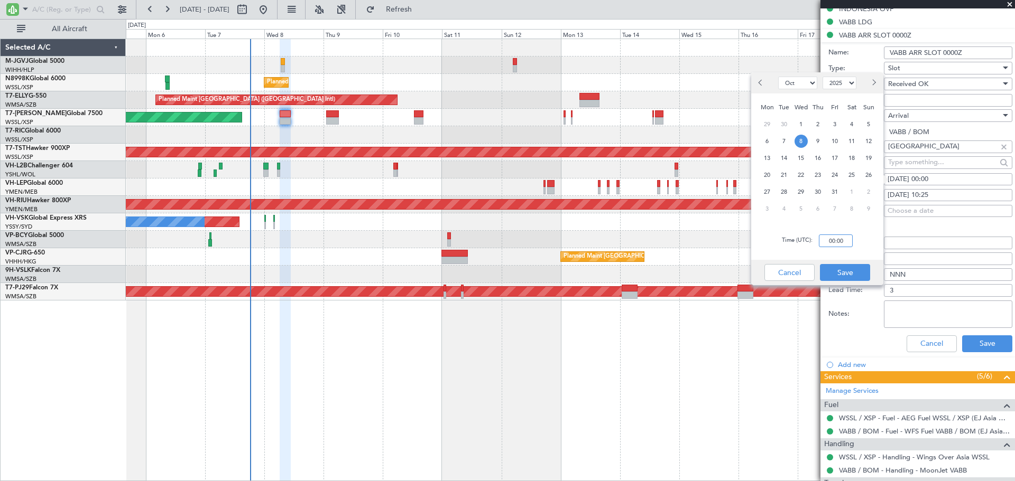
click at [809, 239] on input "00:00" at bounding box center [836, 241] width 34 height 13
type input "10:25"
click at [809, 268] on button "Save" at bounding box center [845, 272] width 50 height 17
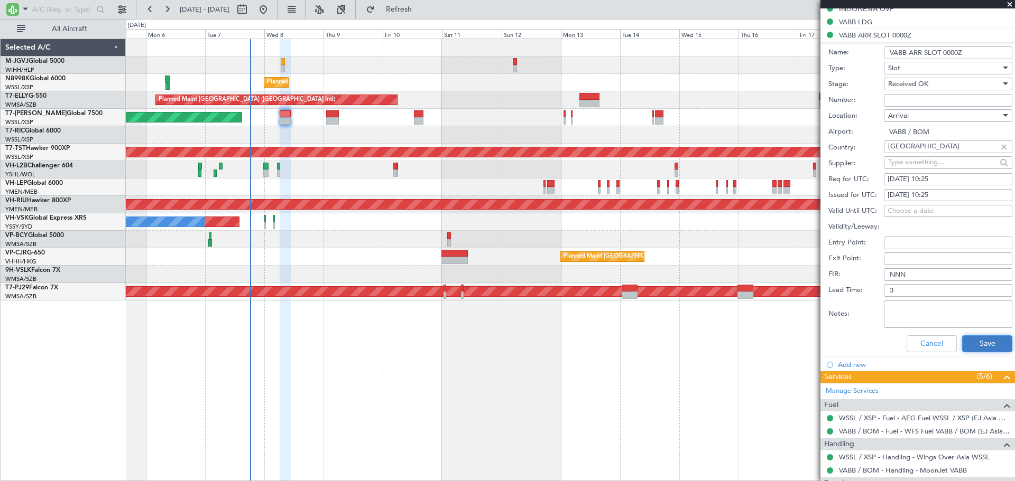
click at [809, 348] on button "Save" at bounding box center [987, 344] width 50 height 17
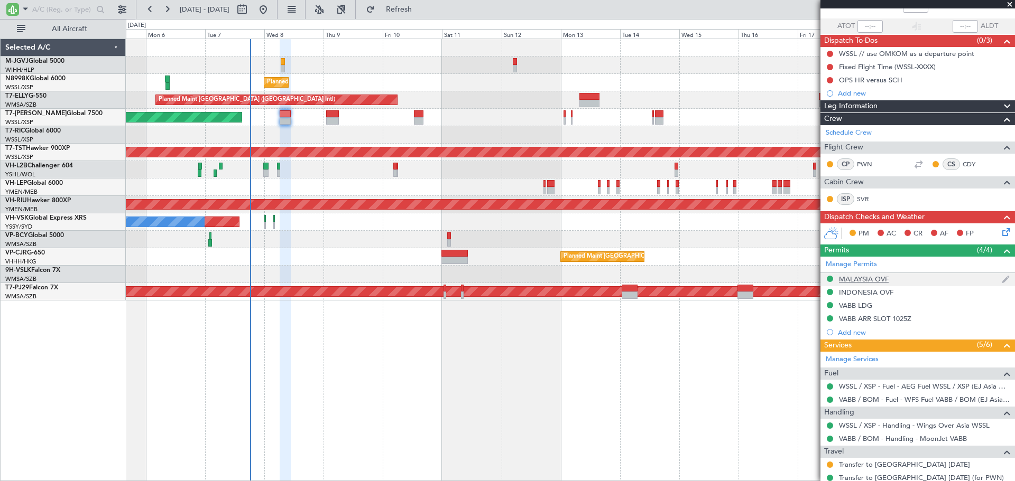
scroll to position [125, 0]
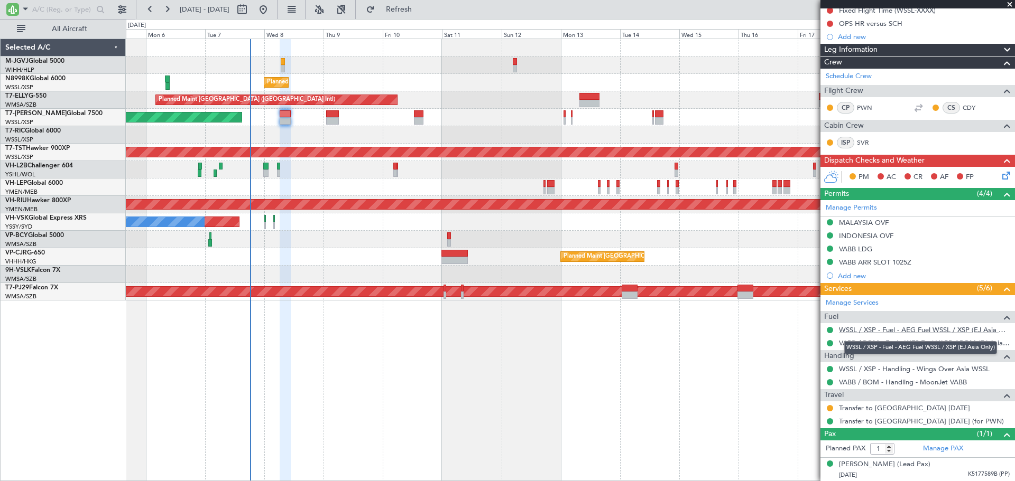
click at [809, 329] on link "WSSL / XSP - Fuel - AEG Fuel WSSL / XSP (EJ Asia Only)" at bounding box center [924, 330] width 171 height 9
click at [809, 346] on link "VABB / BOM - Fuel - WFS Fuel VABB / BOM (EJ Asia Only)" at bounding box center [924, 343] width 171 height 9
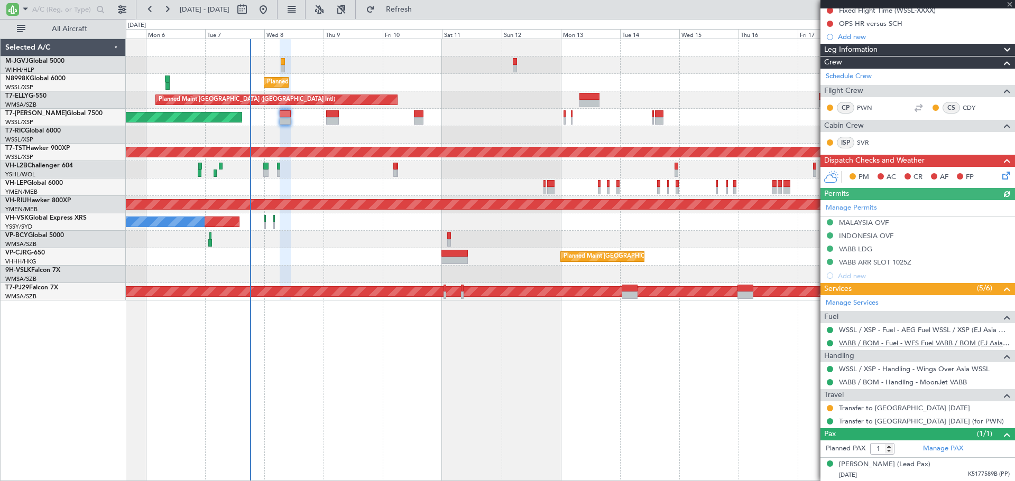
type input "[PERSON_NAME] (EYU)"
type input "F0296"
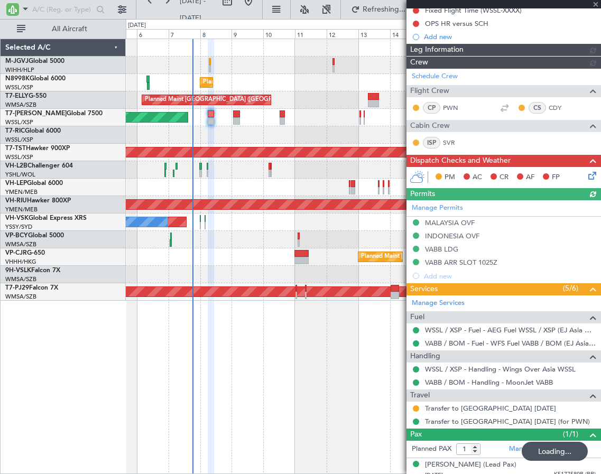
type input "[PERSON_NAME] (EYU)"
type input "F0296"
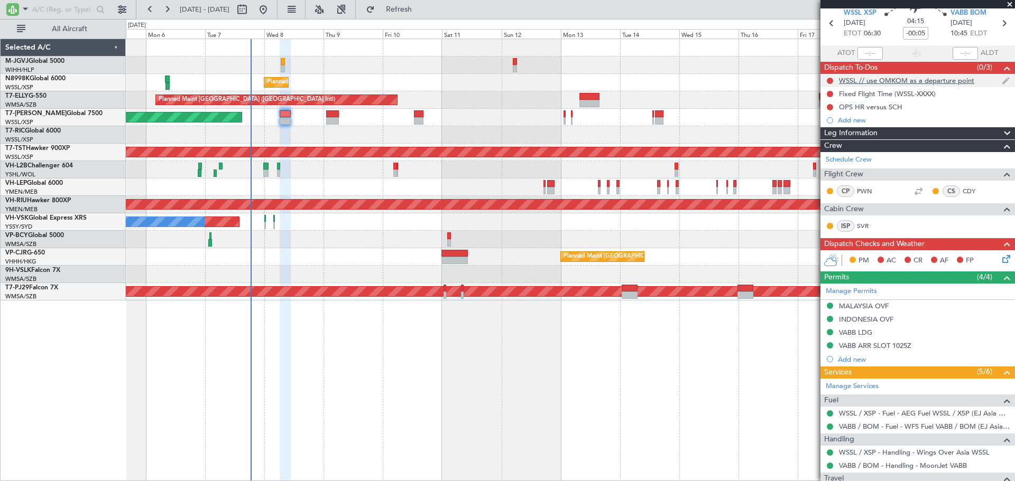
scroll to position [0, 0]
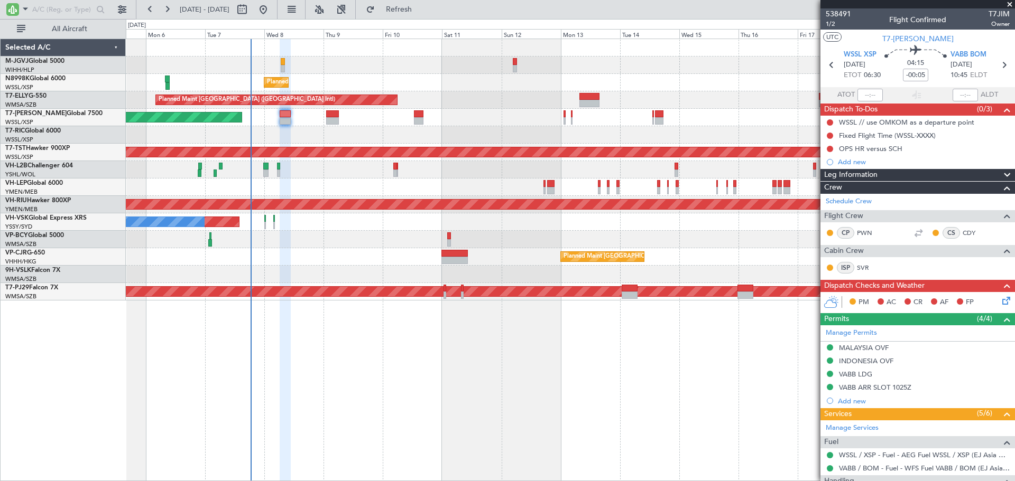
click at [424, 454] on div "Planned Maint [GEOGRAPHIC_DATA] (Seletar) Planned Maint [GEOGRAPHIC_DATA] ([GEO…" at bounding box center [570, 260] width 889 height 443
click at [809, 302] on icon at bounding box center [1004, 299] width 8 height 8
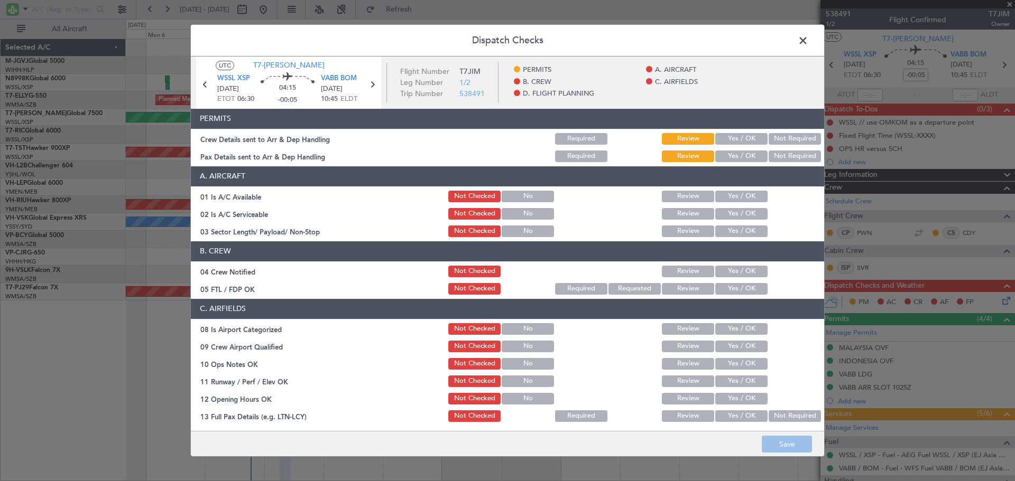
click at [715, 140] on button "Yes / OK" at bounding box center [741, 139] width 52 height 12
drag, startPoint x: 718, startPoint y: 153, endPoint x: 718, endPoint y: 160, distance: 6.3
click at [718, 154] on button "Yes / OK" at bounding box center [741, 157] width 52 height 12
click at [808, 44] on span at bounding box center [808, 43] width 0 height 21
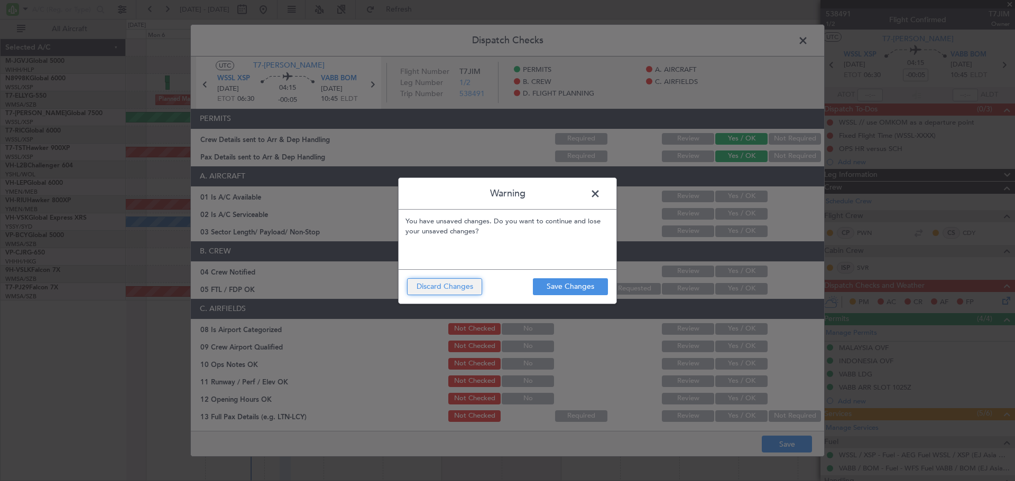
click at [462, 291] on button "Discard Changes" at bounding box center [444, 287] width 75 height 17
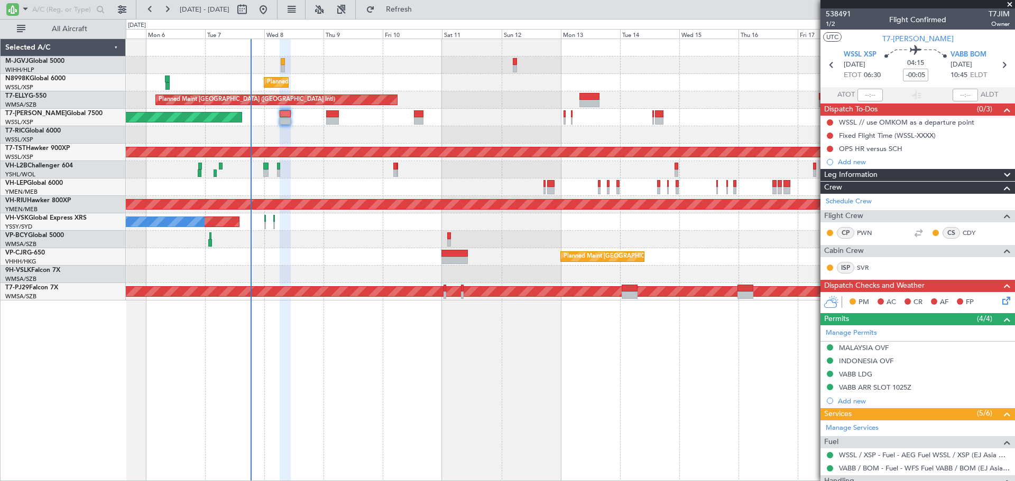
click at [809, 301] on icon at bounding box center [1004, 299] width 8 height 8
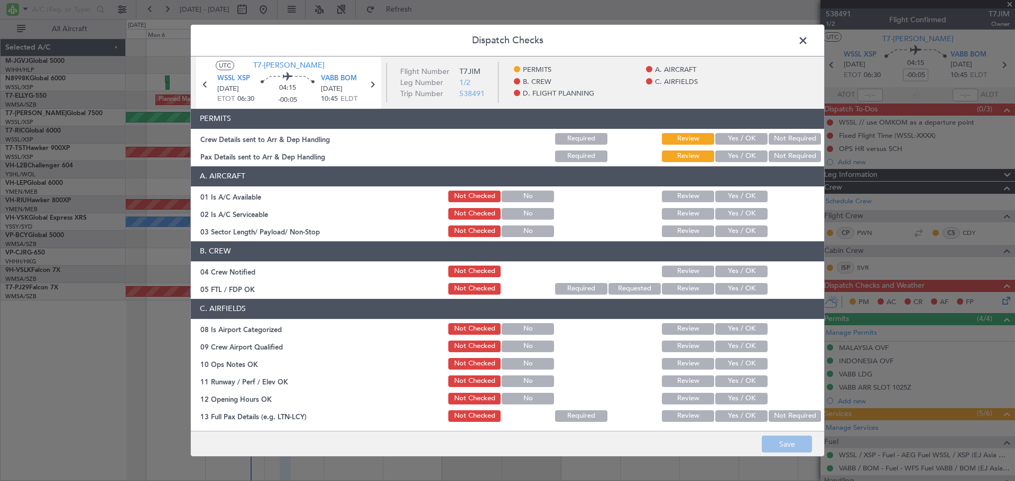
click at [723, 137] on button "Yes / OK" at bounding box center [741, 139] width 52 height 12
click at [724, 149] on div "Yes / OK" at bounding box center [739, 156] width 53 height 15
click at [724, 154] on button "Yes / OK" at bounding box center [741, 157] width 52 height 12
click at [723, 192] on button "Yes / OK" at bounding box center [741, 197] width 52 height 12
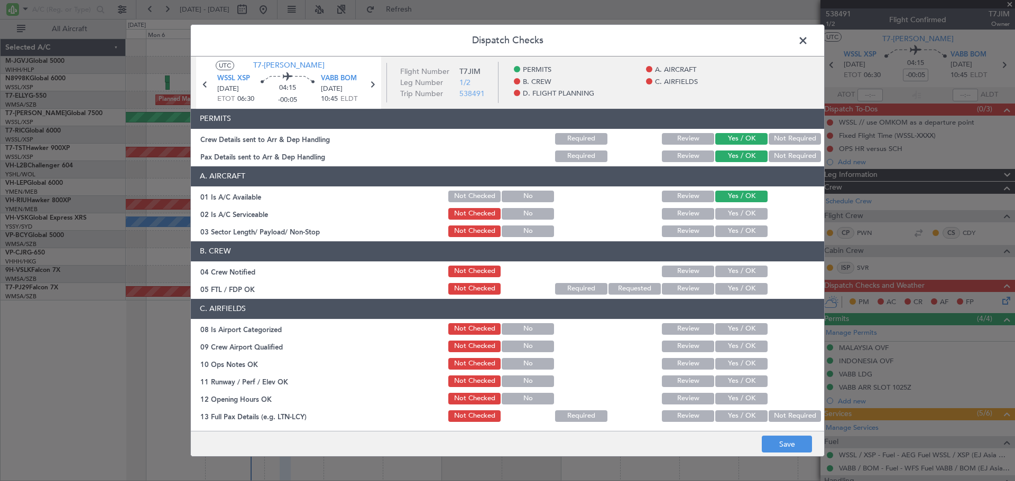
click at [725, 217] on button "Yes / OK" at bounding box center [741, 214] width 52 height 12
click at [728, 232] on button "Yes / OK" at bounding box center [741, 232] width 52 height 12
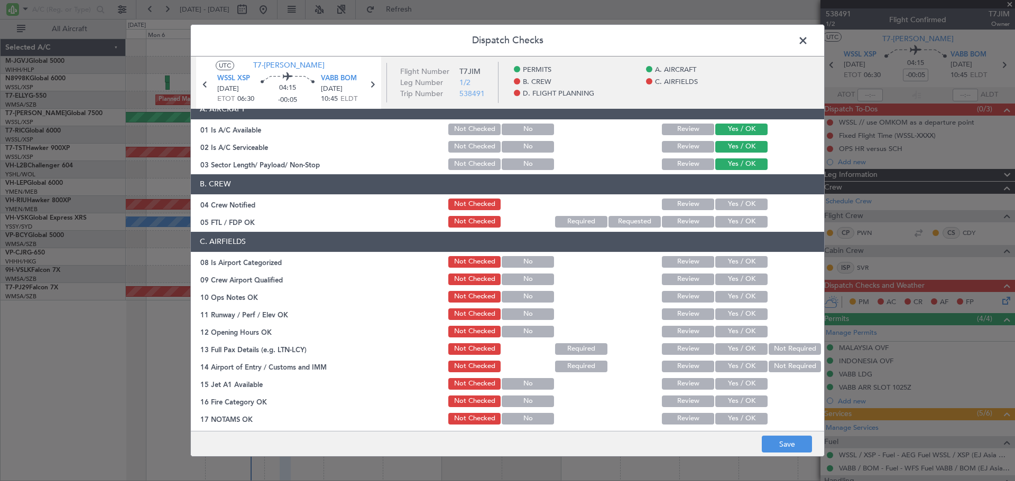
scroll to position [88, 0]
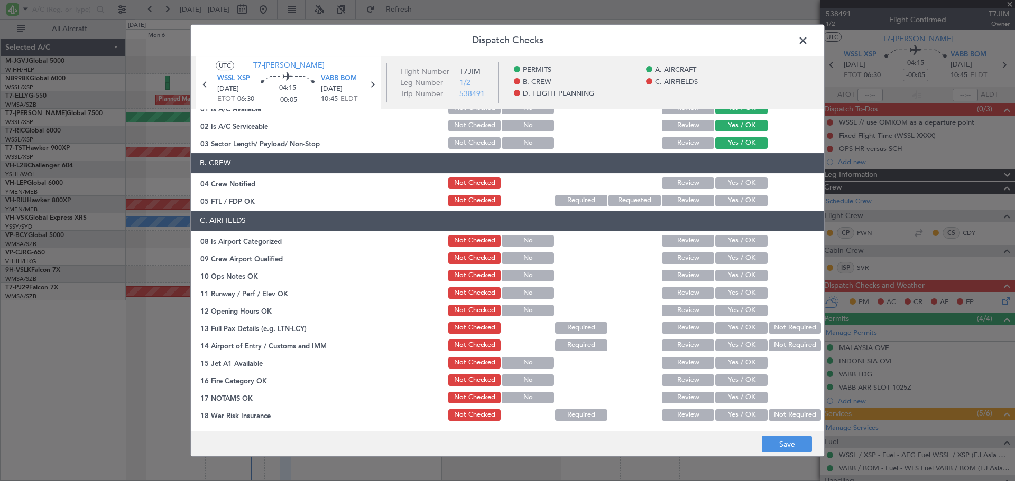
click at [727, 183] on button "Yes / OK" at bounding box center [741, 184] width 52 height 12
click at [726, 197] on button "Yes / OK" at bounding box center [741, 201] width 52 height 12
click at [728, 239] on button "Yes / OK" at bounding box center [741, 241] width 52 height 12
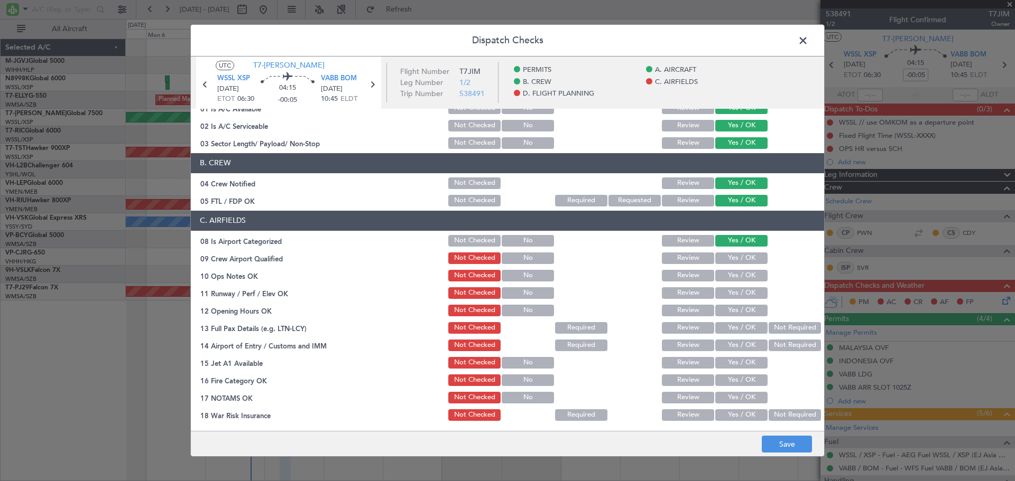
click at [726, 262] on button "Yes / OK" at bounding box center [741, 259] width 52 height 12
click at [722, 275] on button "Yes / OK" at bounding box center [741, 276] width 52 height 12
click at [721, 294] on button "Yes / OK" at bounding box center [741, 294] width 52 height 12
click at [719, 305] on button "Yes / OK" at bounding box center [741, 311] width 52 height 12
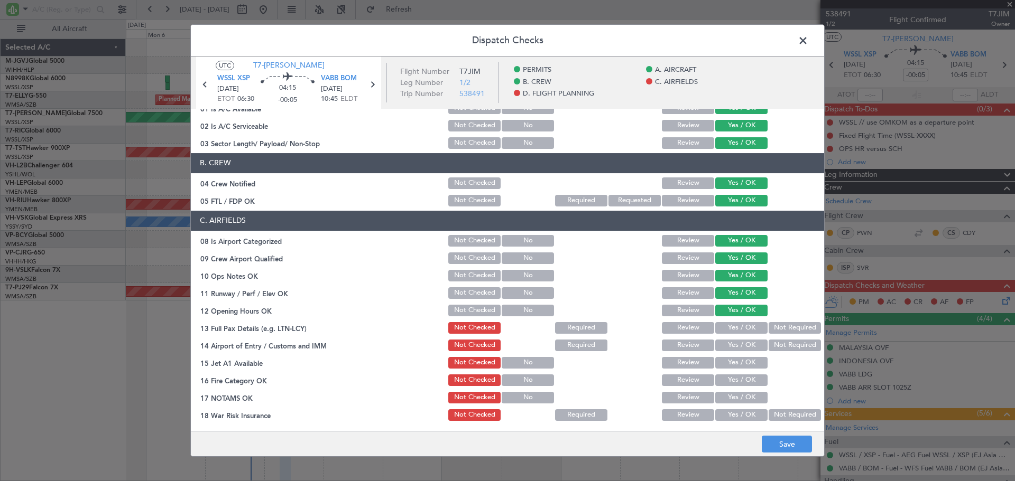
click at [719, 321] on div "Yes / OK" at bounding box center [739, 328] width 53 height 15
click at [719, 328] on button "Yes / OK" at bounding box center [741, 328] width 52 height 12
drag, startPoint x: 718, startPoint y: 349, endPoint x: 720, endPoint y: 368, distance: 18.6
click at [718, 351] on div "Yes / OK" at bounding box center [739, 345] width 53 height 15
drag, startPoint x: 721, startPoint y: 361, endPoint x: 720, endPoint y: 347, distance: 13.8
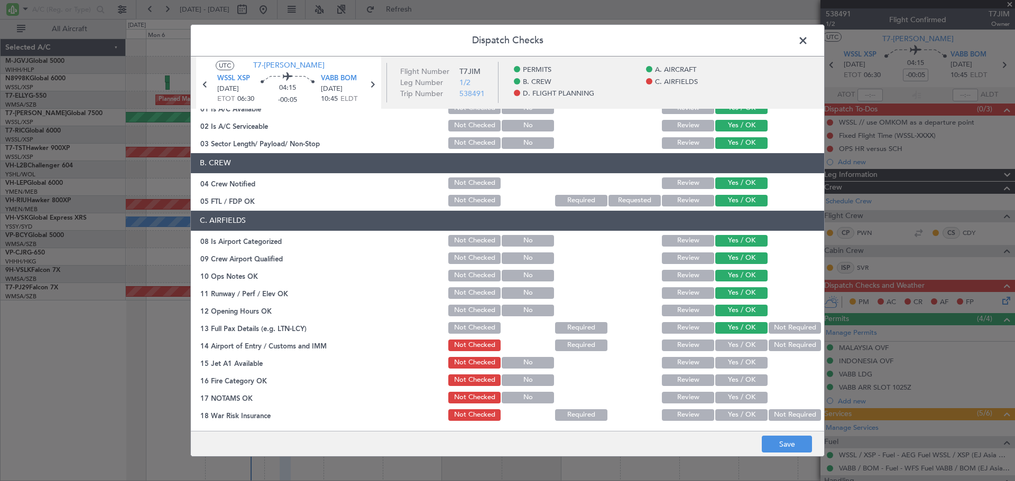
click at [721, 357] on button "Yes / OK" at bounding box center [741, 363] width 52 height 12
click at [720, 345] on button "Yes / OK" at bounding box center [741, 346] width 52 height 12
click at [721, 381] on button "Yes / OK" at bounding box center [741, 381] width 52 height 12
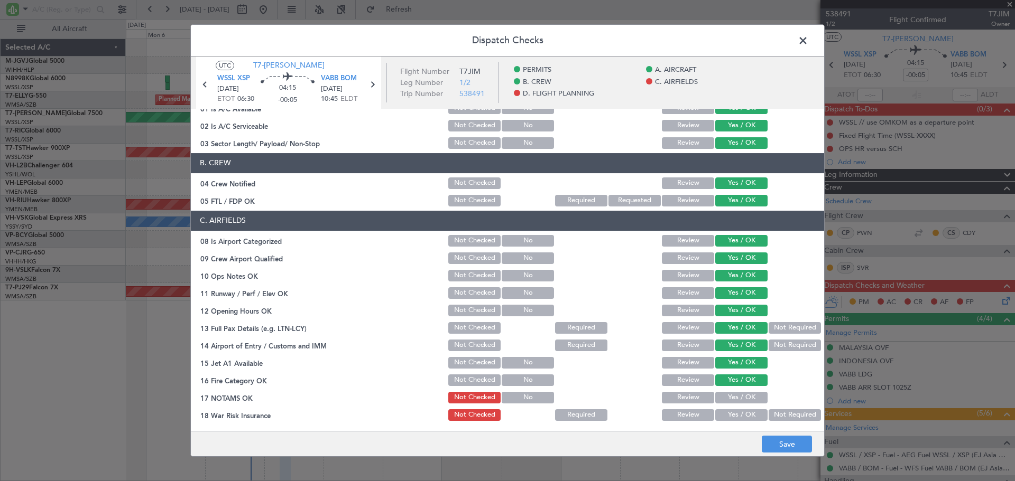
click at [717, 398] on button "Yes / OK" at bounding box center [741, 398] width 52 height 12
drag, startPoint x: 717, startPoint y: 416, endPoint x: 708, endPoint y: 359, distance: 57.3
click at [717, 414] on button "Yes / OK" at bounding box center [741, 416] width 52 height 12
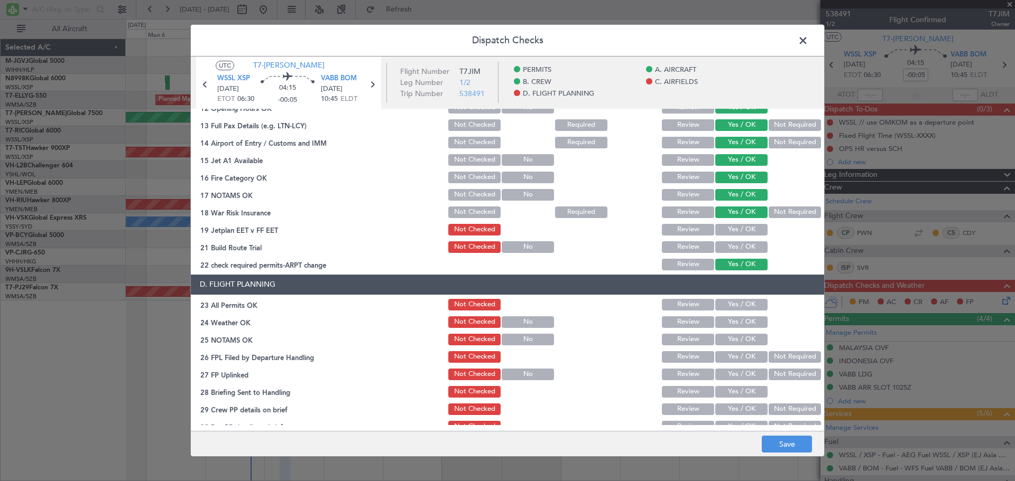
scroll to position [303, 0]
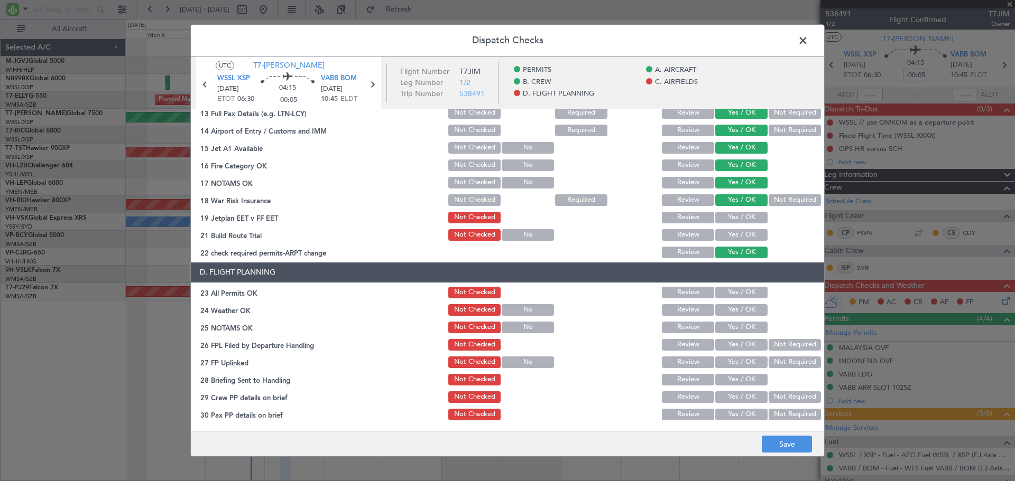
drag, startPoint x: 710, startPoint y: 233, endPoint x: 721, endPoint y: 210, distance: 24.6
click at [715, 231] on button "Yes / OK" at bounding box center [741, 235] width 52 height 12
click at [721, 210] on div "Yes / OK" at bounding box center [739, 217] width 53 height 15
click at [718, 218] on button "Yes / OK" at bounding box center [741, 218] width 52 height 12
click at [743, 290] on button "Yes / OK" at bounding box center [741, 293] width 52 height 12
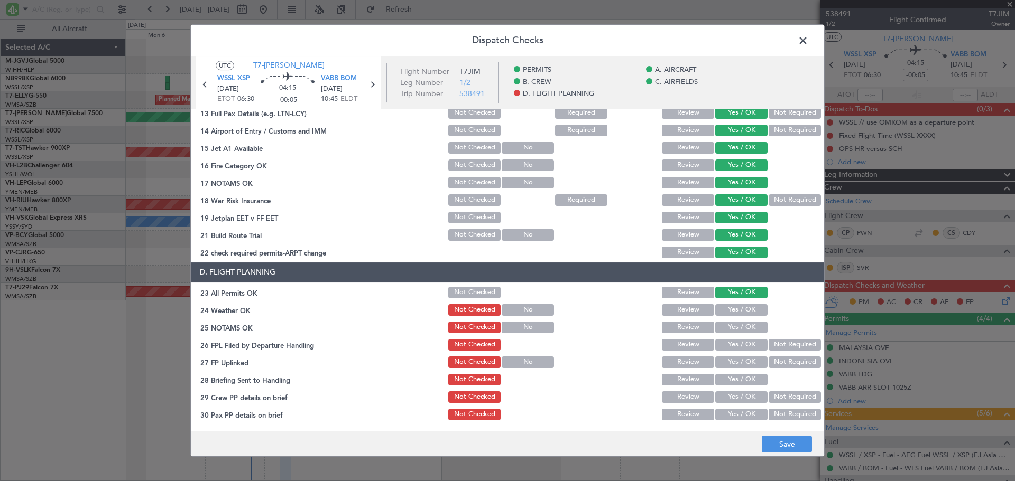
drag, startPoint x: 743, startPoint y: 304, endPoint x: 742, endPoint y: 322, distance: 18.0
click at [743, 306] on button "Yes / OK" at bounding box center [741, 310] width 52 height 12
click at [742, 323] on button "Yes / OK" at bounding box center [741, 328] width 52 height 12
click at [744, 349] on button "Yes / OK" at bounding box center [741, 345] width 52 height 12
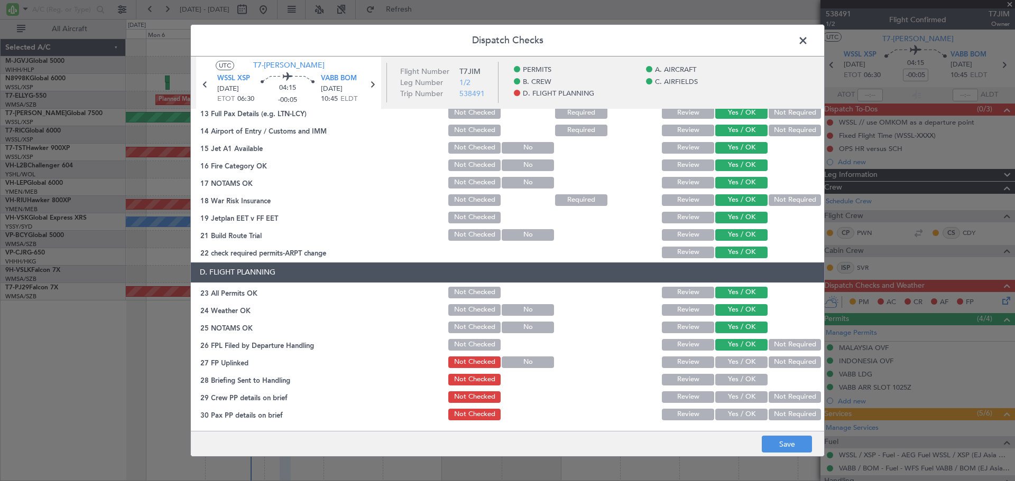
click at [744, 363] on button "Yes / OK" at bounding box center [741, 363] width 52 height 12
click at [745, 380] on button "Yes / OK" at bounding box center [741, 380] width 52 height 12
click at [745, 397] on button "Yes / OK" at bounding box center [741, 398] width 52 height 12
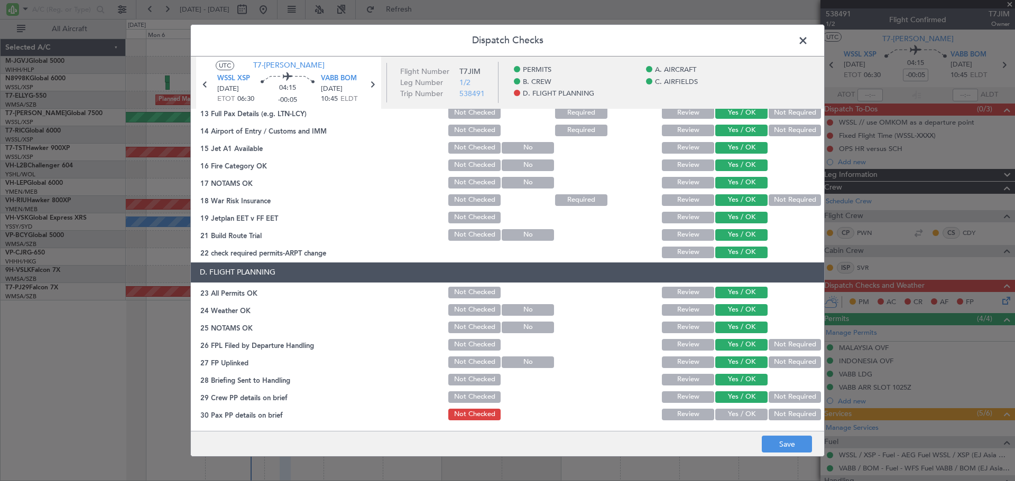
drag, startPoint x: 741, startPoint y: 413, endPoint x: 741, endPoint y: 392, distance: 21.7
click at [741, 410] on button "Yes / OK" at bounding box center [741, 415] width 52 height 12
click at [780, 431] on main "UTC T7-[PERSON_NAME] WSSL XSP [DATE] ETOT 06:30 04:15 -00:05 VABB BOM [DATE] 10…" at bounding box center [507, 246] width 633 height 379
click at [778, 440] on button "Save" at bounding box center [787, 444] width 50 height 17
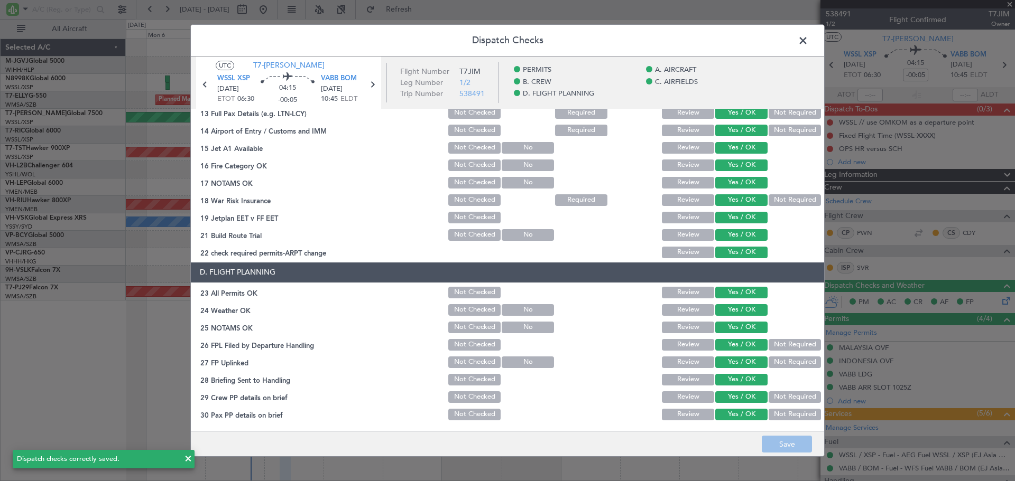
click at [808, 42] on span at bounding box center [808, 43] width 0 height 21
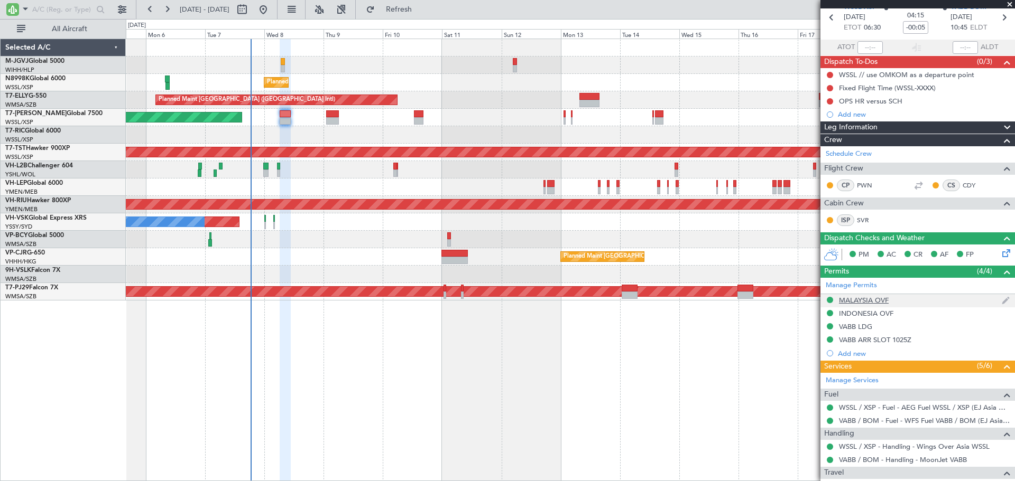
scroll to position [0, 0]
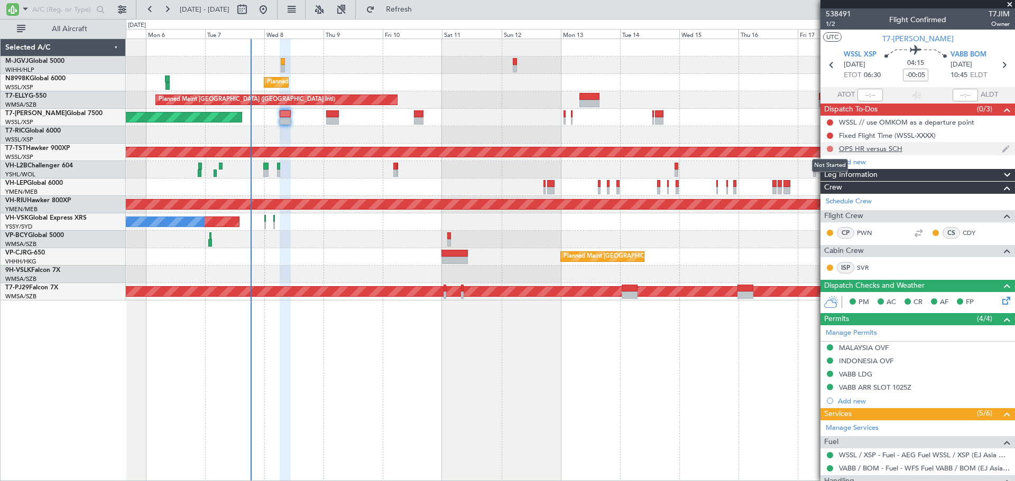
click at [809, 150] on button at bounding box center [830, 149] width 6 height 6
click at [809, 195] on span "Completed" at bounding box center [834, 195] width 35 height 11
click at [809, 135] on button at bounding box center [830, 136] width 6 height 6
click at [809, 202] on span "Cancelled" at bounding box center [832, 198] width 30 height 11
click at [809, 120] on button at bounding box center [830, 122] width 6 height 6
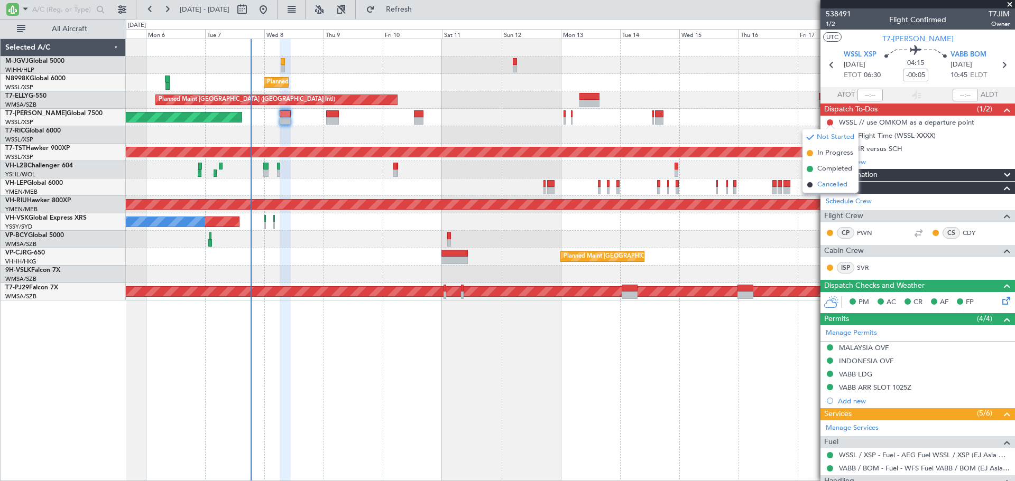
click at [809, 186] on span "Cancelled" at bounding box center [832, 185] width 30 height 11
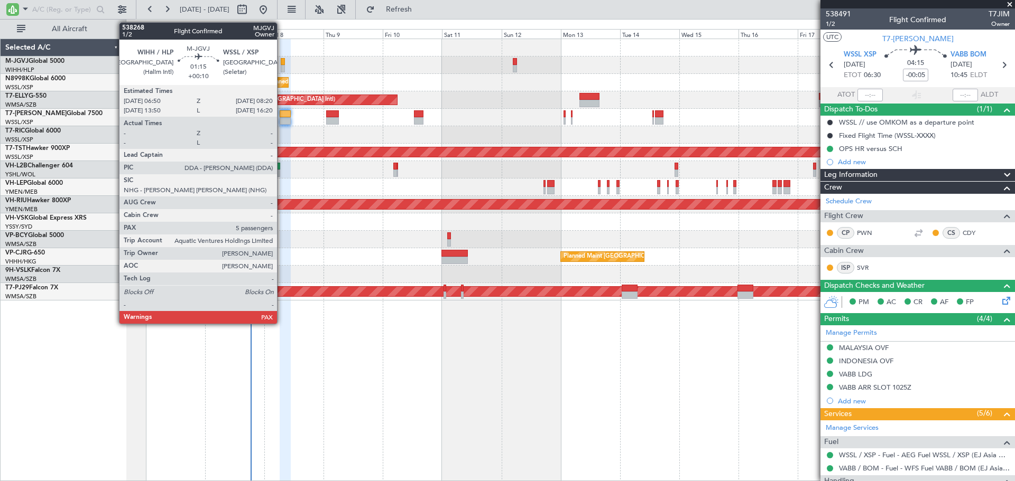
click at [282, 67] on div at bounding box center [283, 68] width 4 height 7
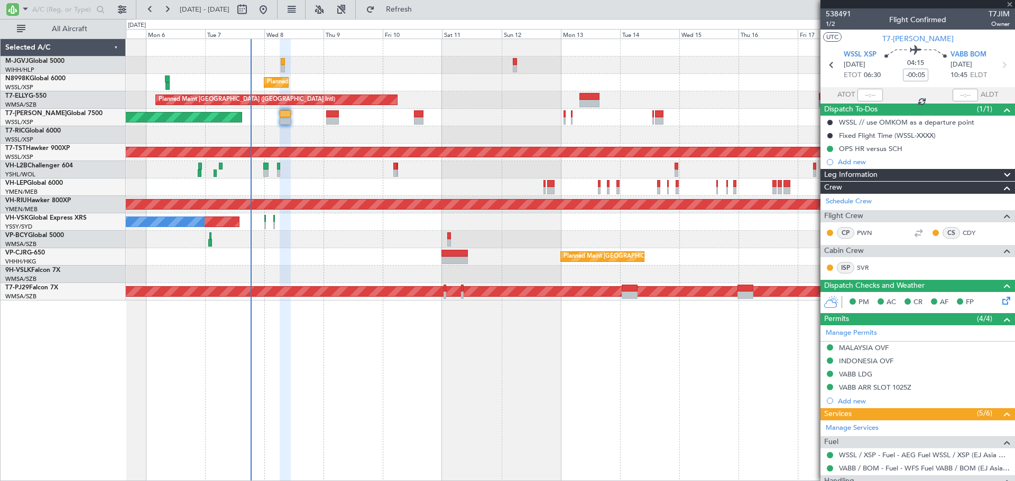
type input "+00:10"
type input "5"
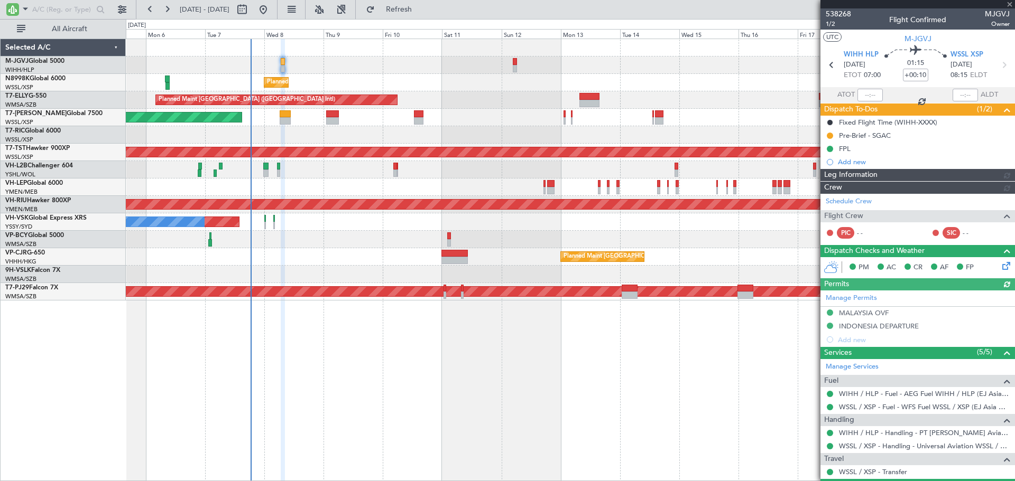
type input "[PERSON_NAME] (EYU)"
type input "A0438"
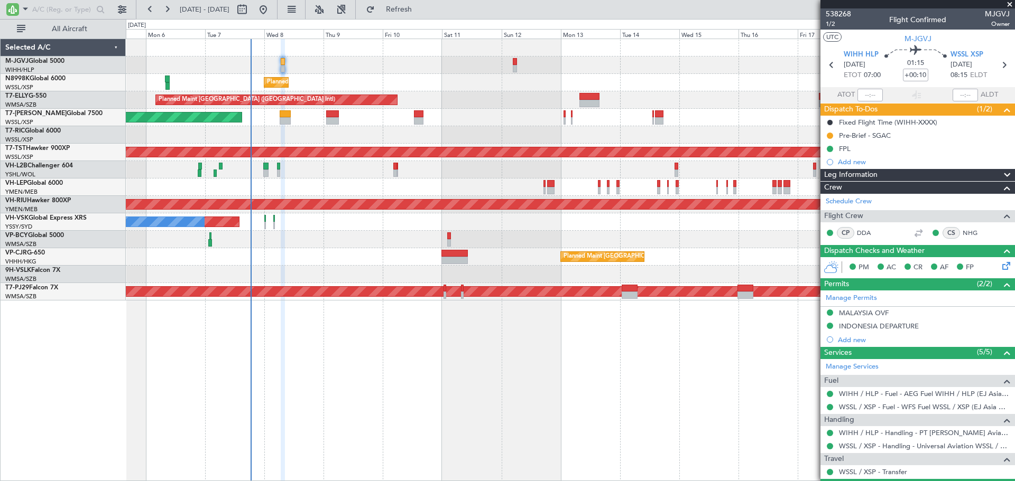
click at [428, 465] on div "Planned Maint [GEOGRAPHIC_DATA] (Seletar) Planned Maint [GEOGRAPHIC_DATA] ([GEO…" at bounding box center [570, 260] width 889 height 443
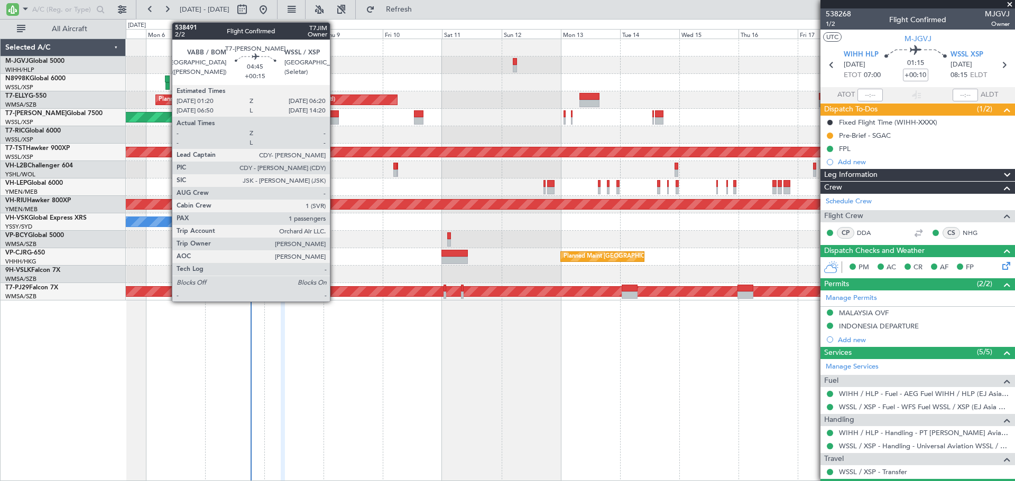
click at [335, 117] on div at bounding box center [332, 113] width 13 height 7
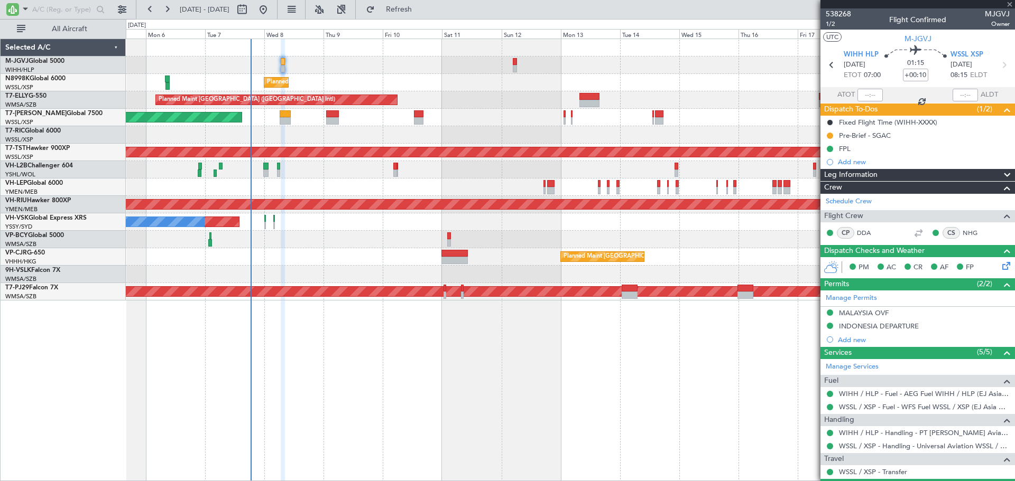
type input "+00:15"
type input "1"
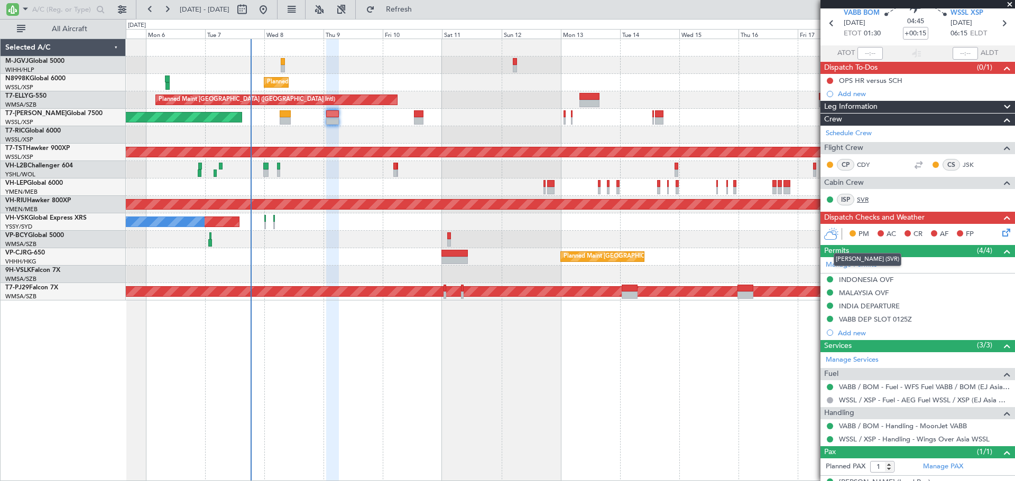
scroll to position [60, 0]
